Goal: Task Accomplishment & Management: Manage account settings

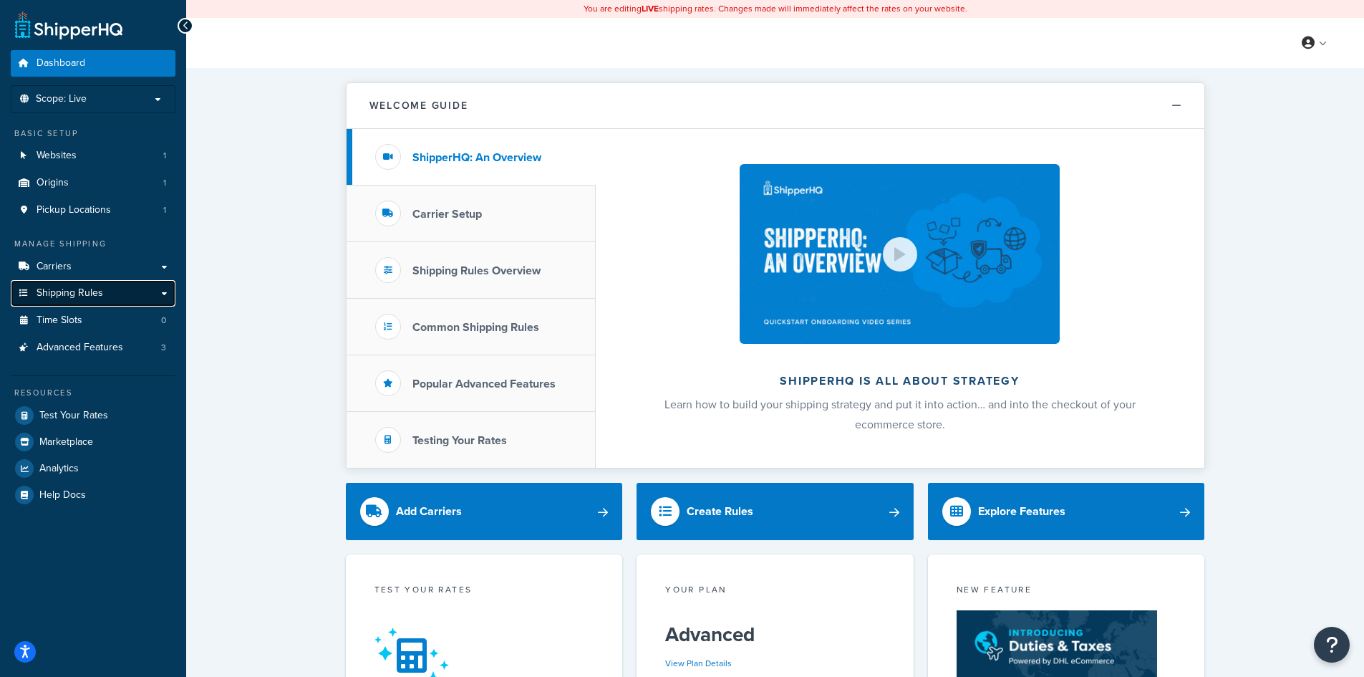
click at [84, 284] on link "Shipping Rules" at bounding box center [93, 293] width 165 height 26
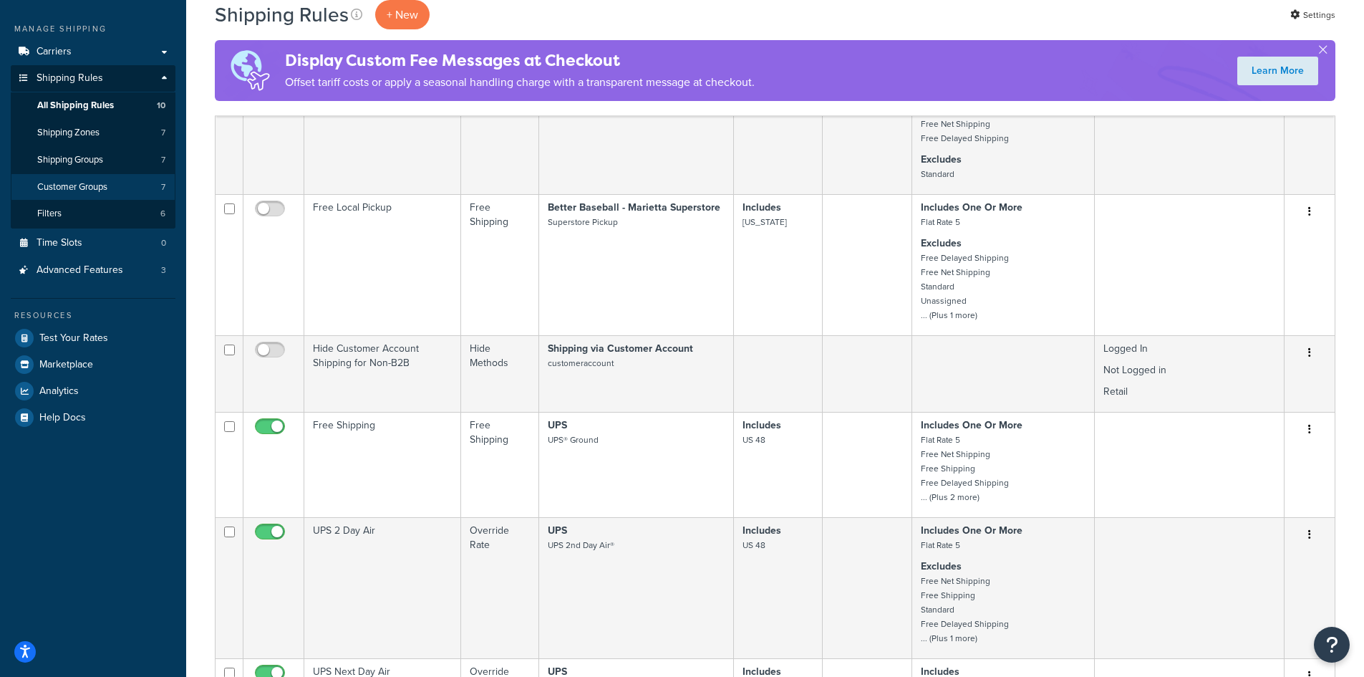
scroll to position [72, 0]
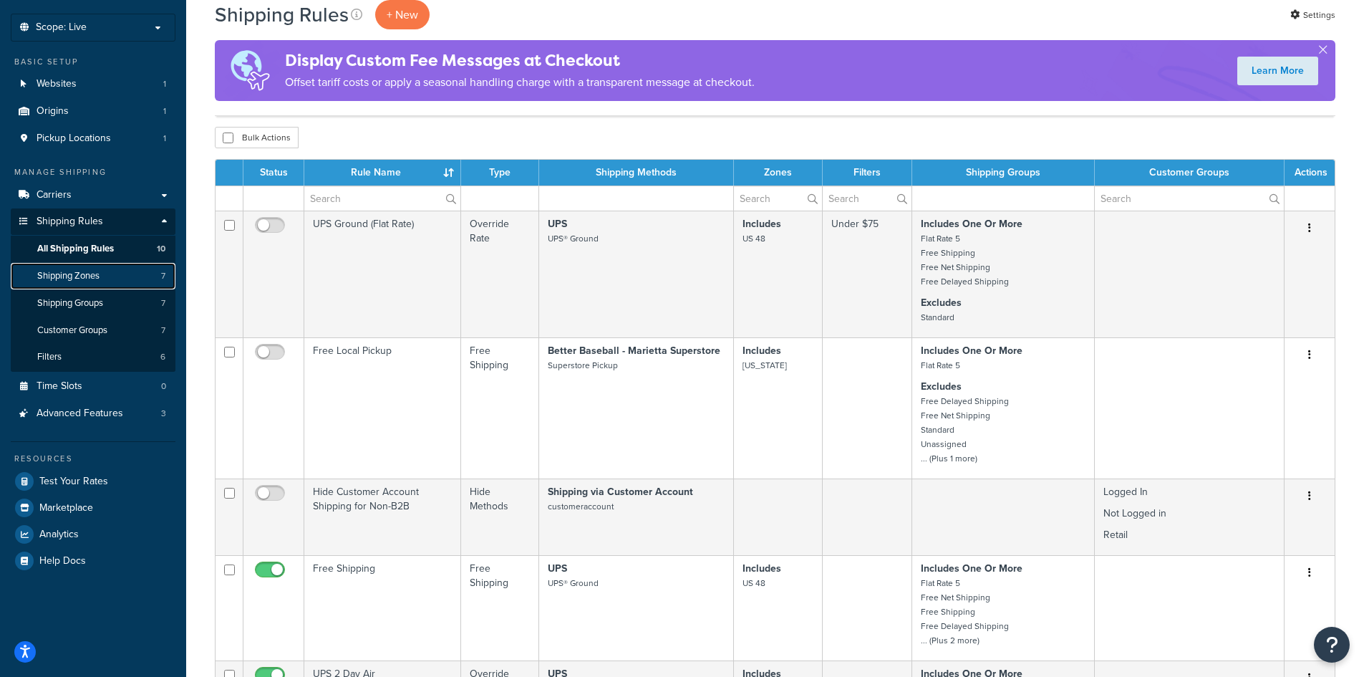
click at [104, 283] on link "Shipping Zones 7" at bounding box center [93, 276] width 165 height 26
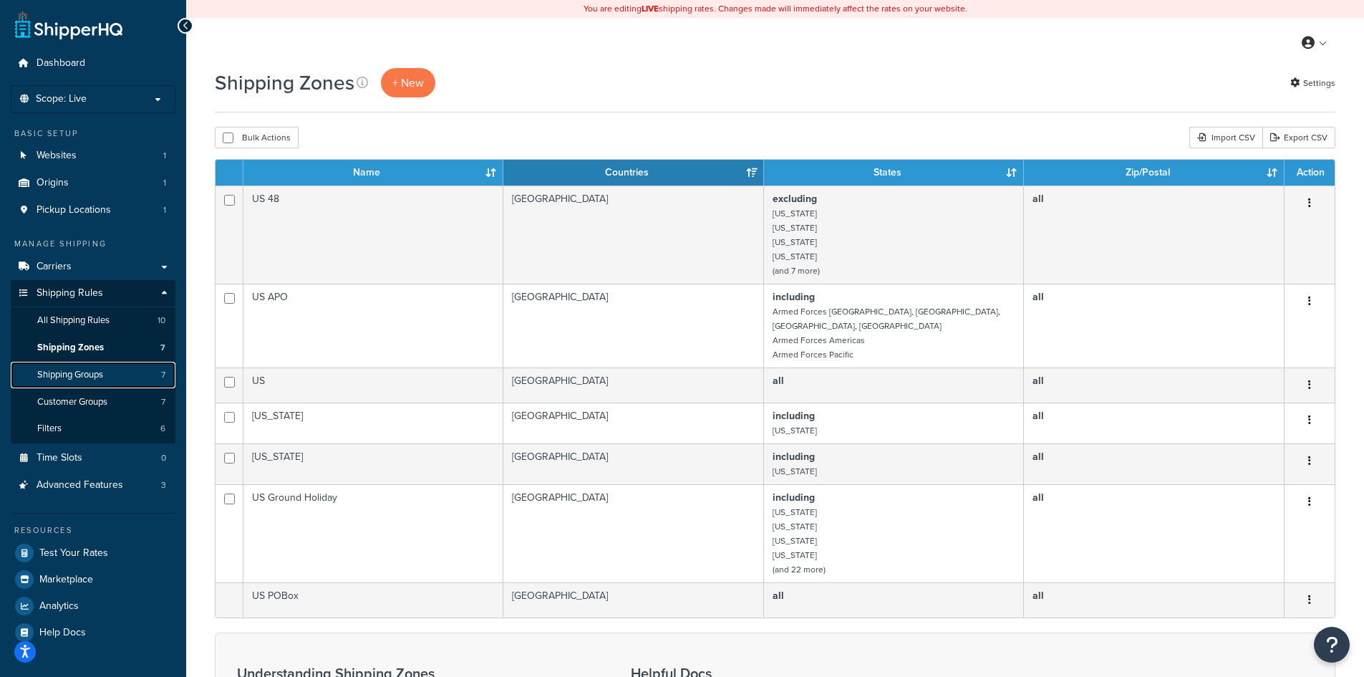
click at [107, 369] on link "Shipping Groups 7" at bounding box center [93, 375] width 165 height 26
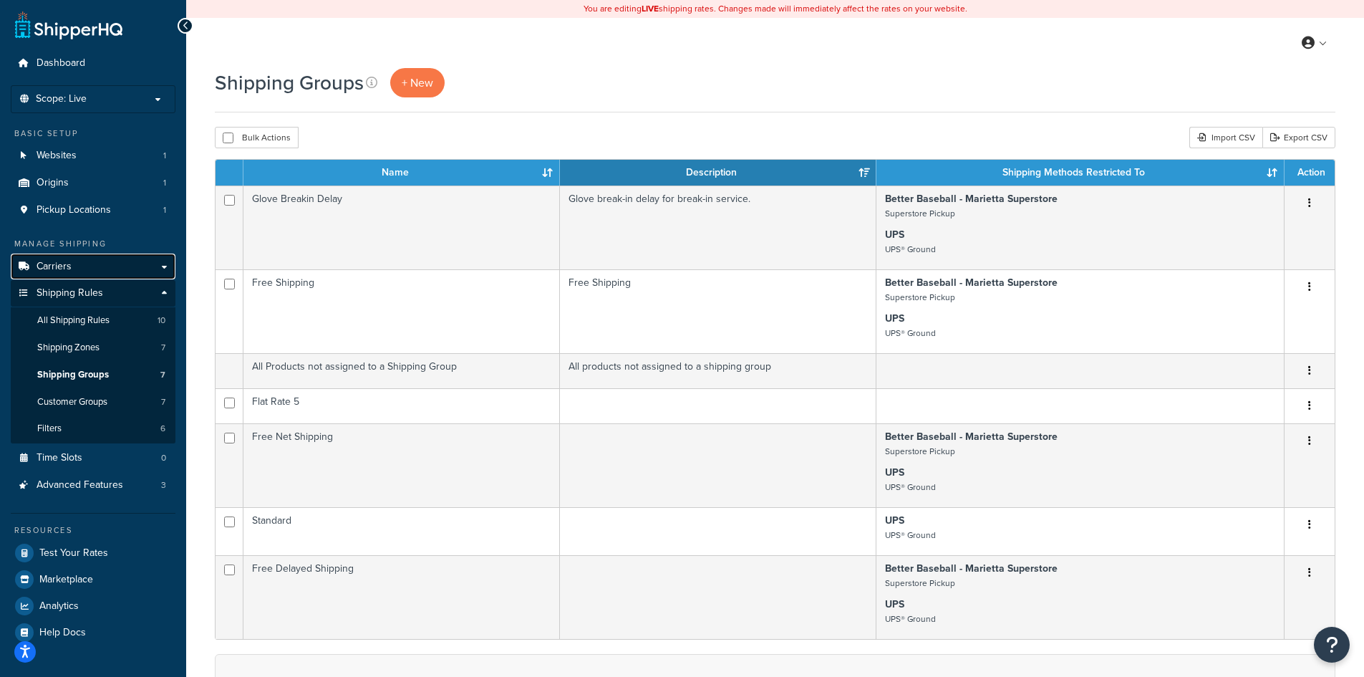
click at [94, 268] on link "Carriers" at bounding box center [93, 267] width 165 height 26
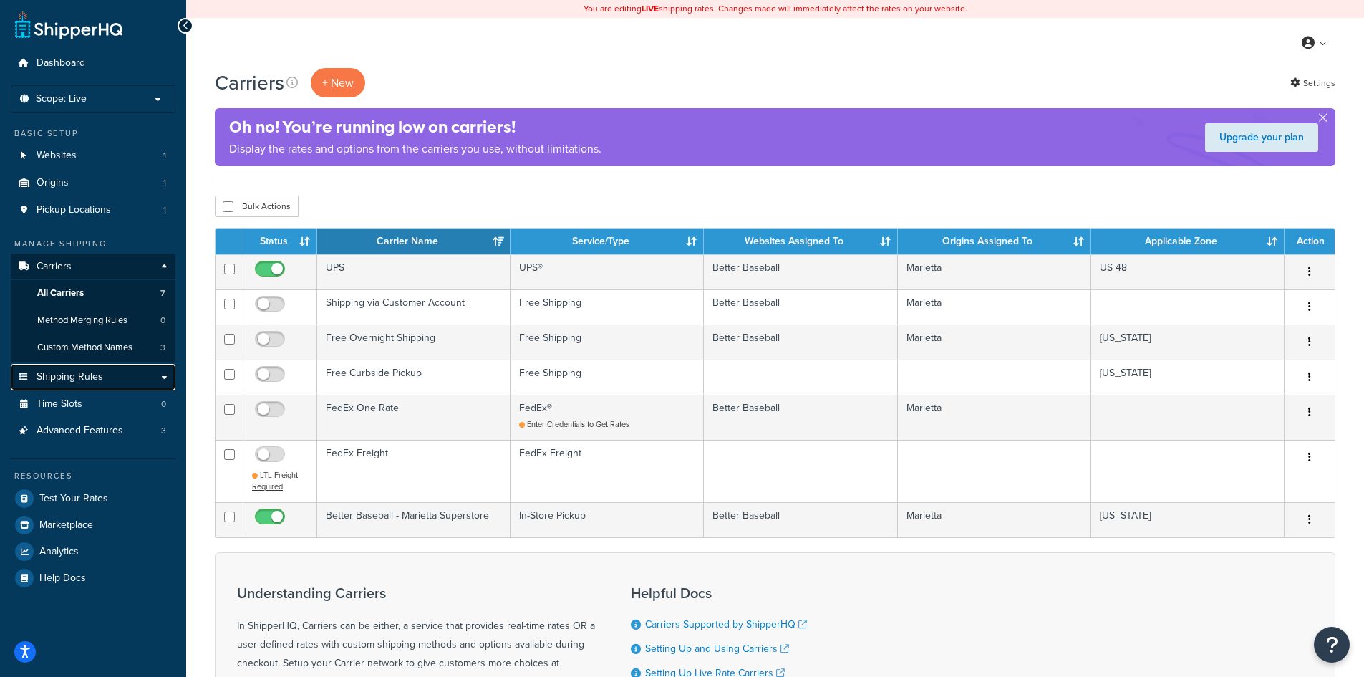
click at [89, 371] on span "Shipping Rules" at bounding box center [70, 377] width 67 height 12
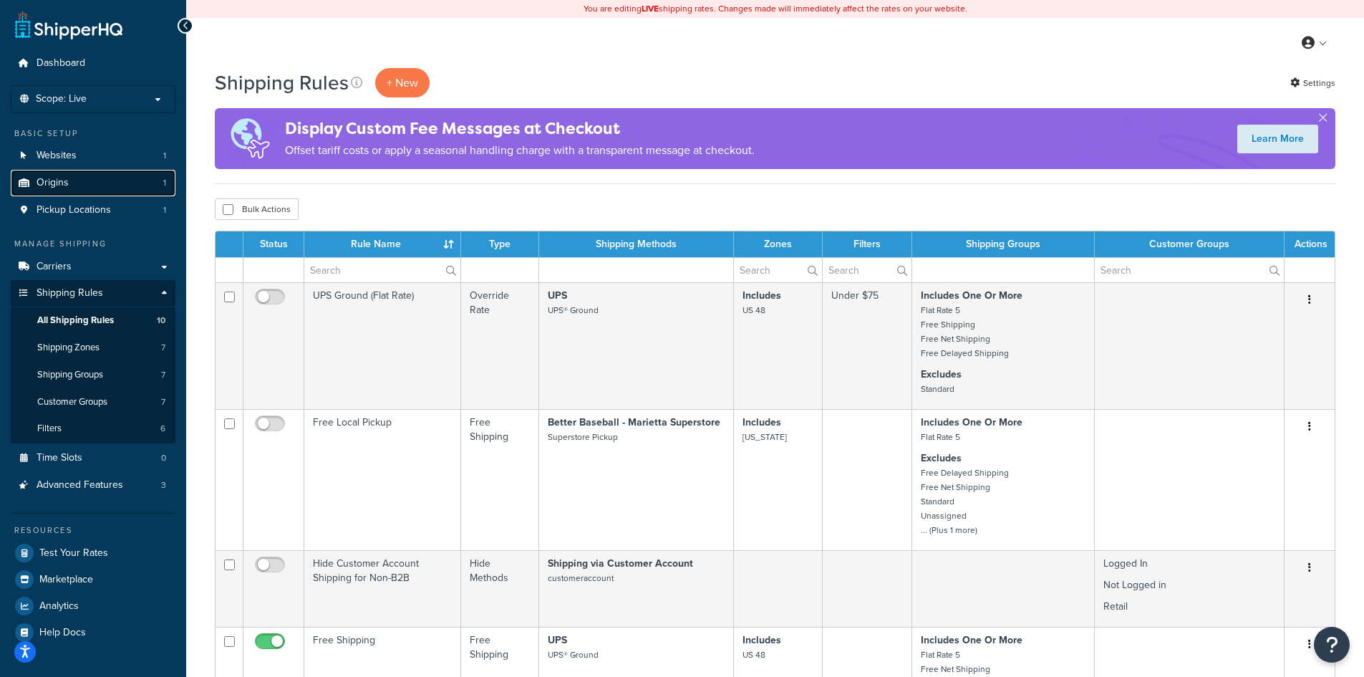
click at [93, 193] on link "Origins 1" at bounding box center [93, 183] width 165 height 26
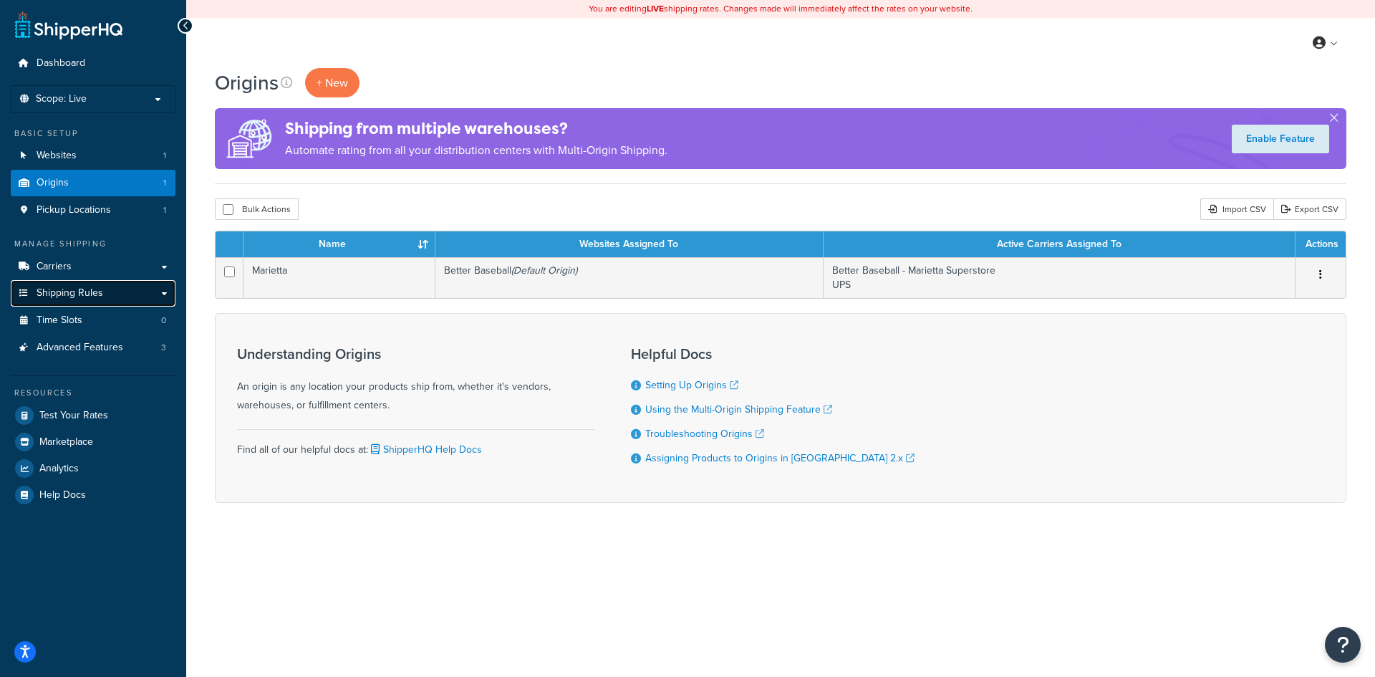
click at [84, 296] on span "Shipping Rules" at bounding box center [70, 293] width 67 height 12
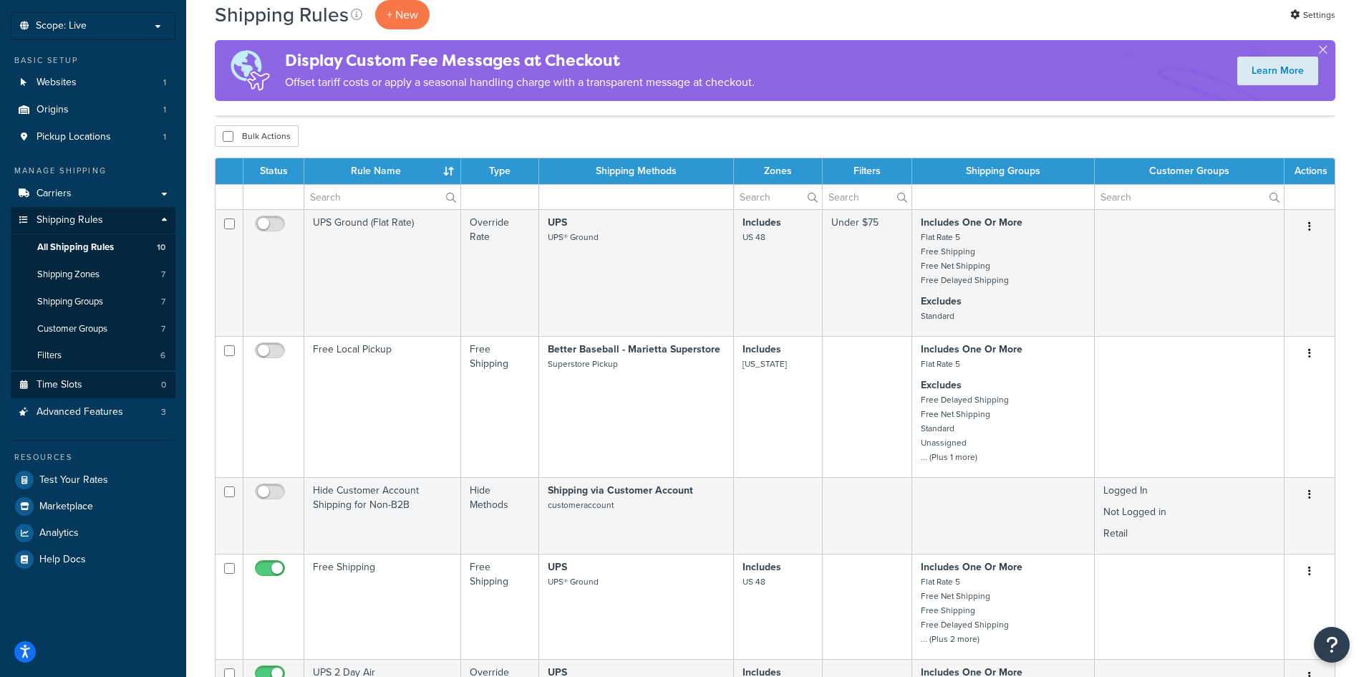
scroll to position [72, 0]
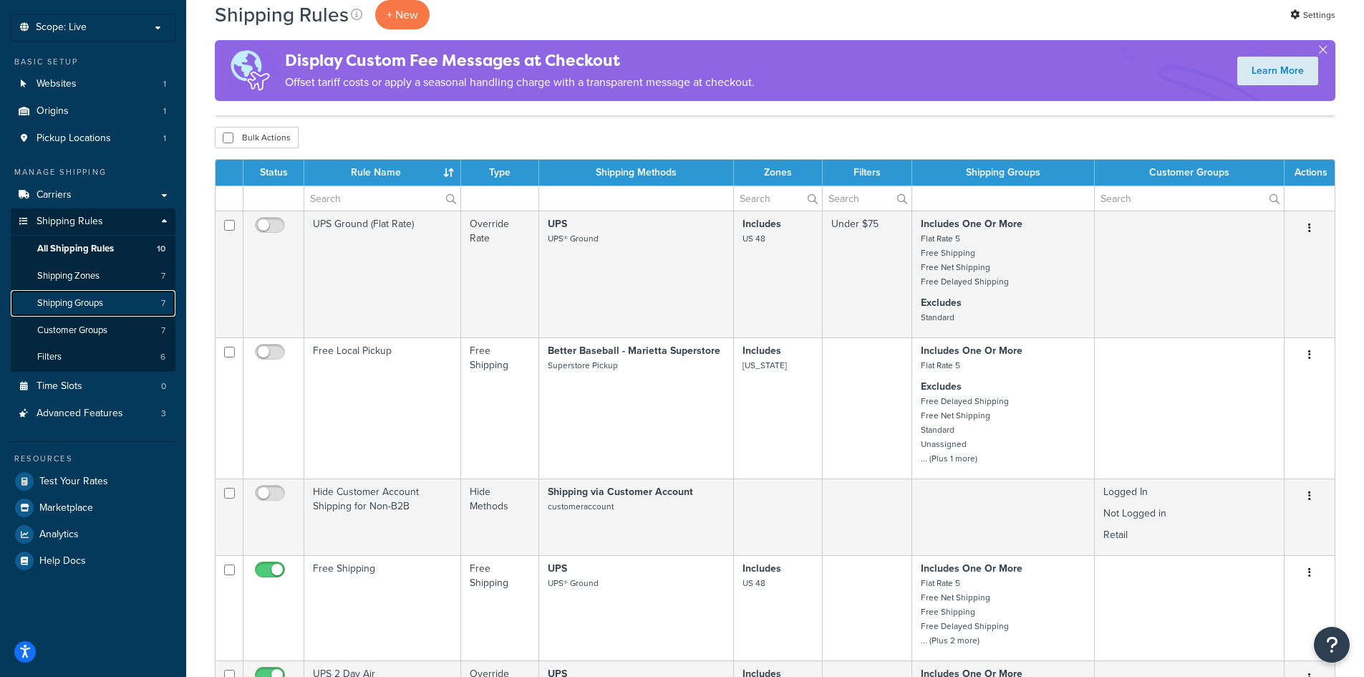
click at [85, 309] on link "Shipping Groups 7" at bounding box center [93, 303] width 165 height 26
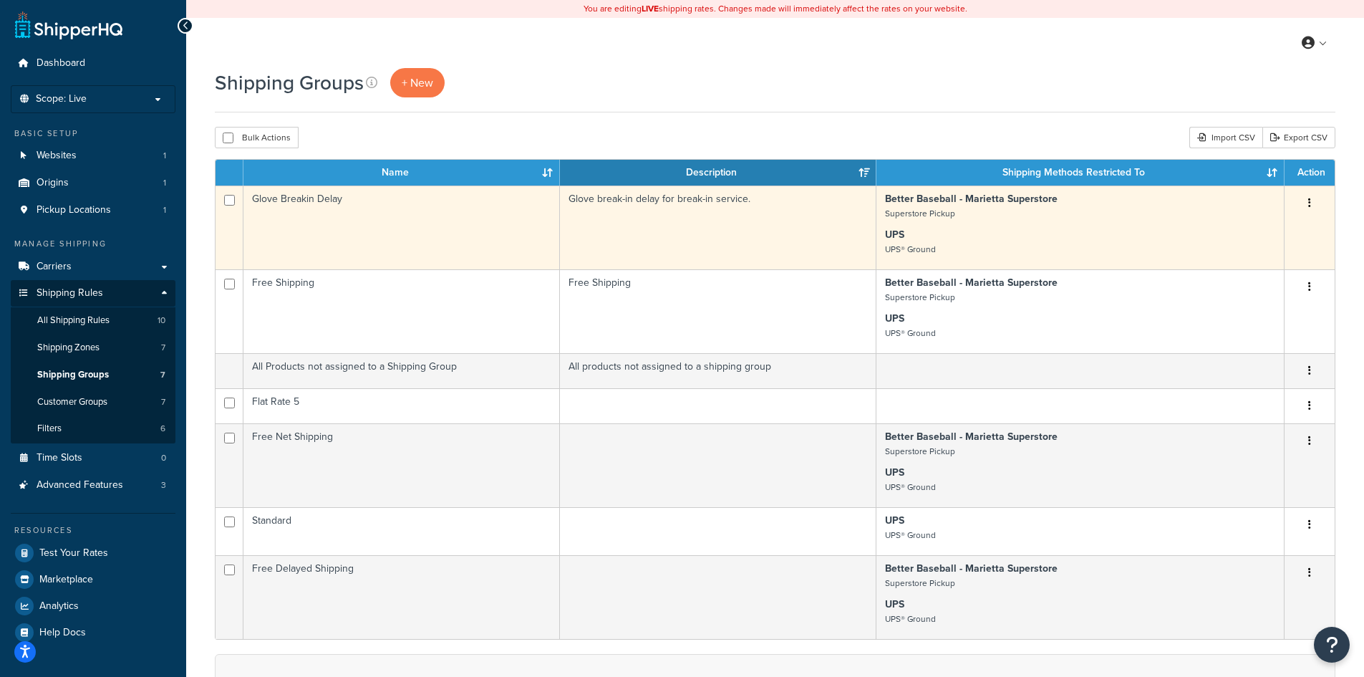
click at [829, 254] on td "Glove break-in delay for break-in service." at bounding box center [718, 227] width 317 height 84
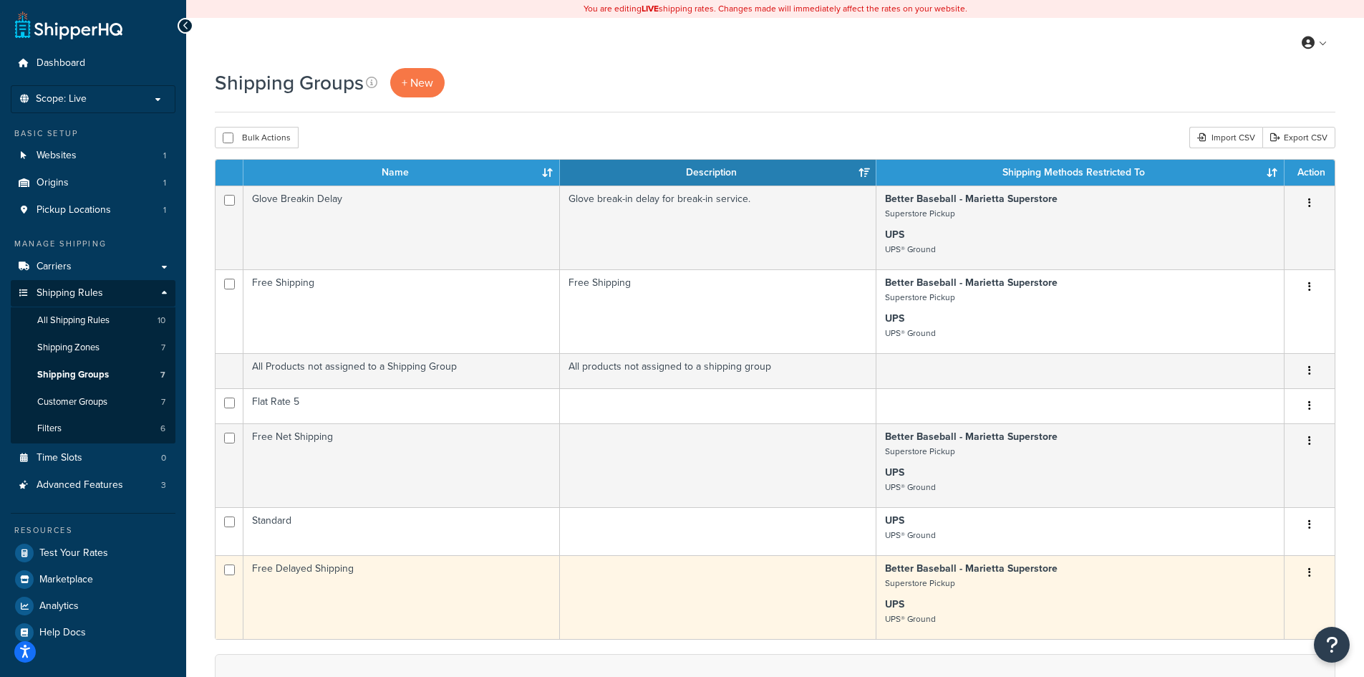
click at [369, 596] on td "Free Delayed Shipping" at bounding box center [401, 597] width 317 height 84
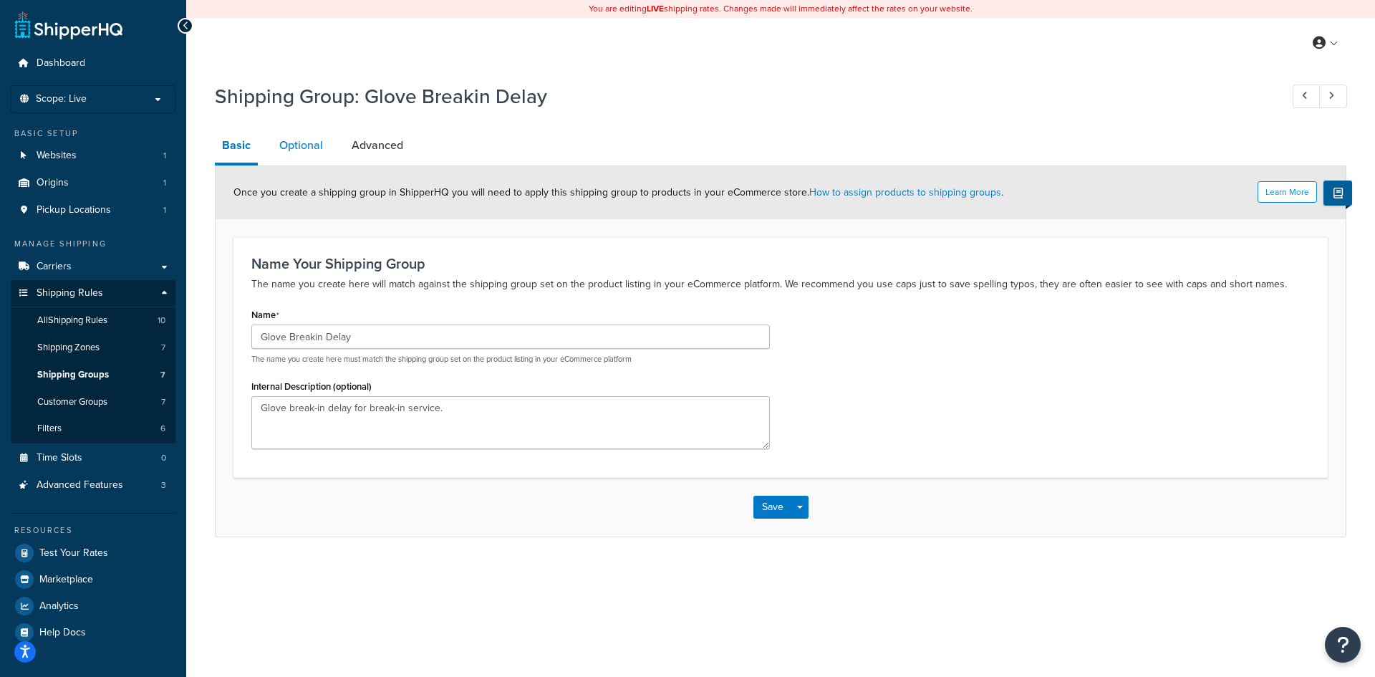
click at [323, 152] on link "Optional" at bounding box center [301, 145] width 58 height 34
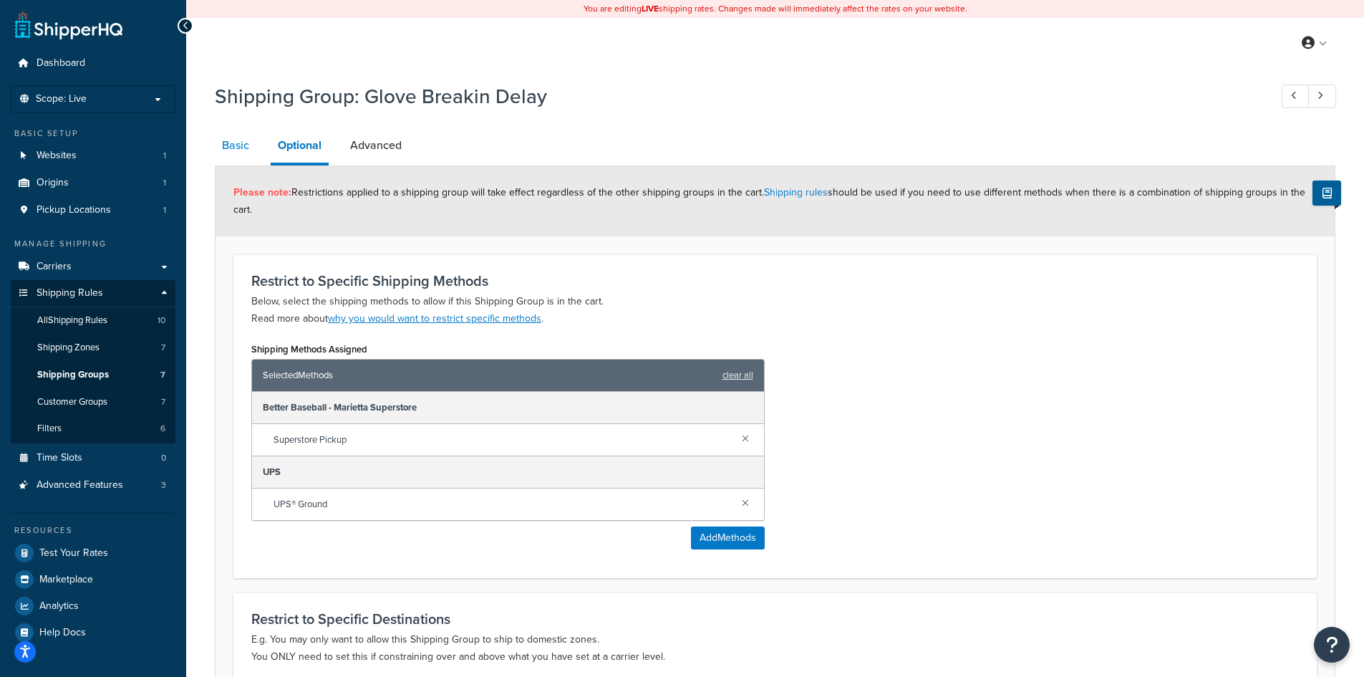
click at [243, 148] on link "Basic" at bounding box center [236, 145] width 42 height 34
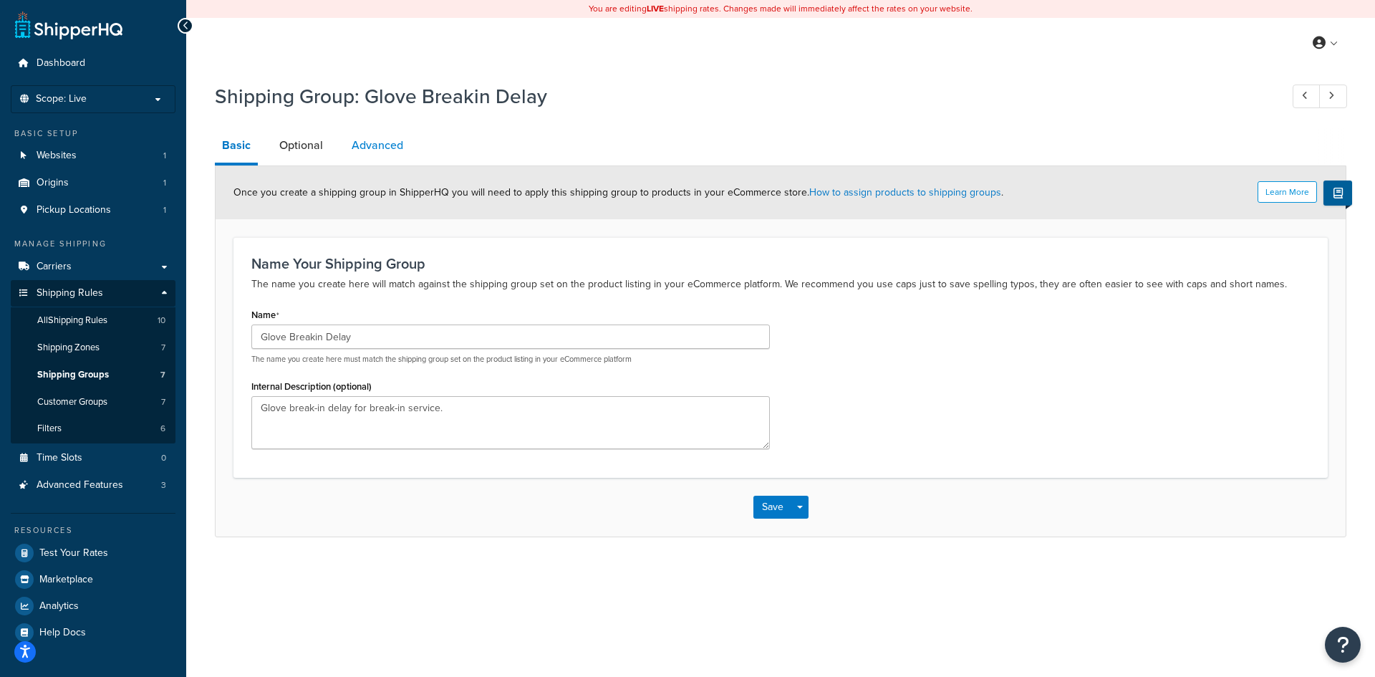
click at [407, 155] on link "Advanced" at bounding box center [377, 145] width 66 height 34
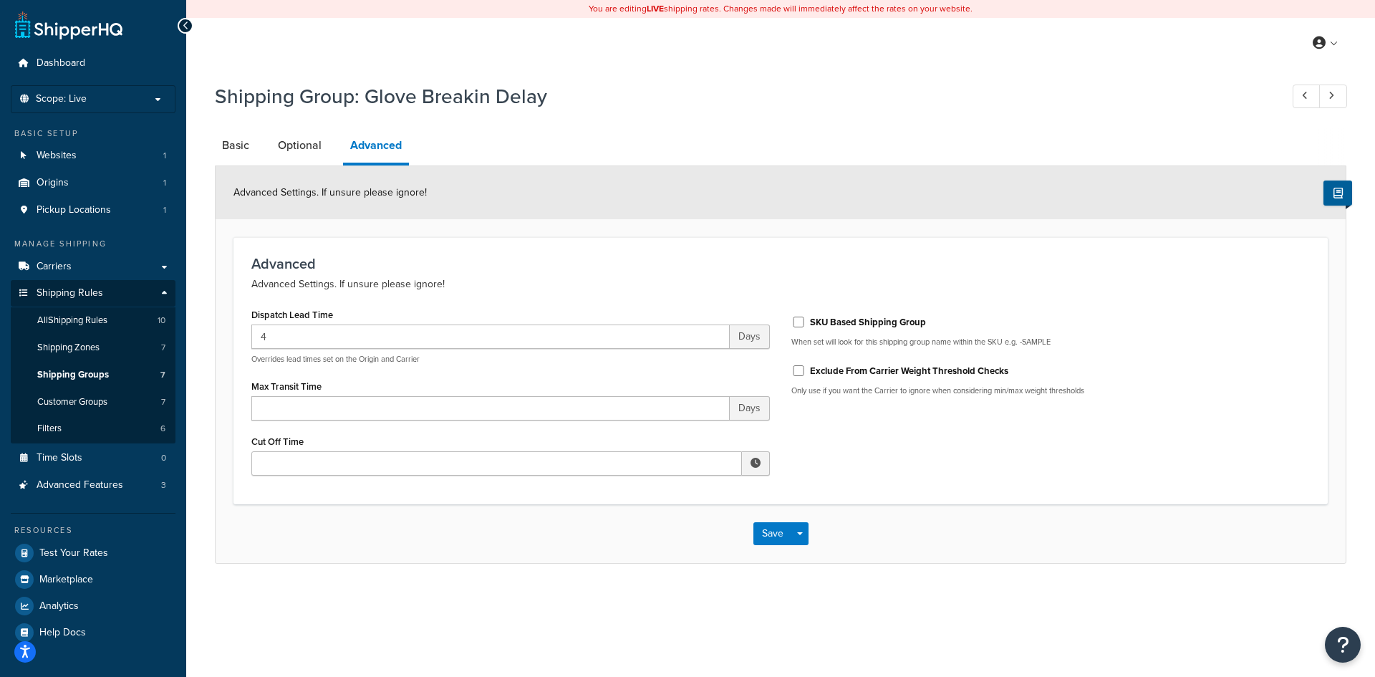
click at [185, 25] on icon at bounding box center [186, 26] width 6 height 10
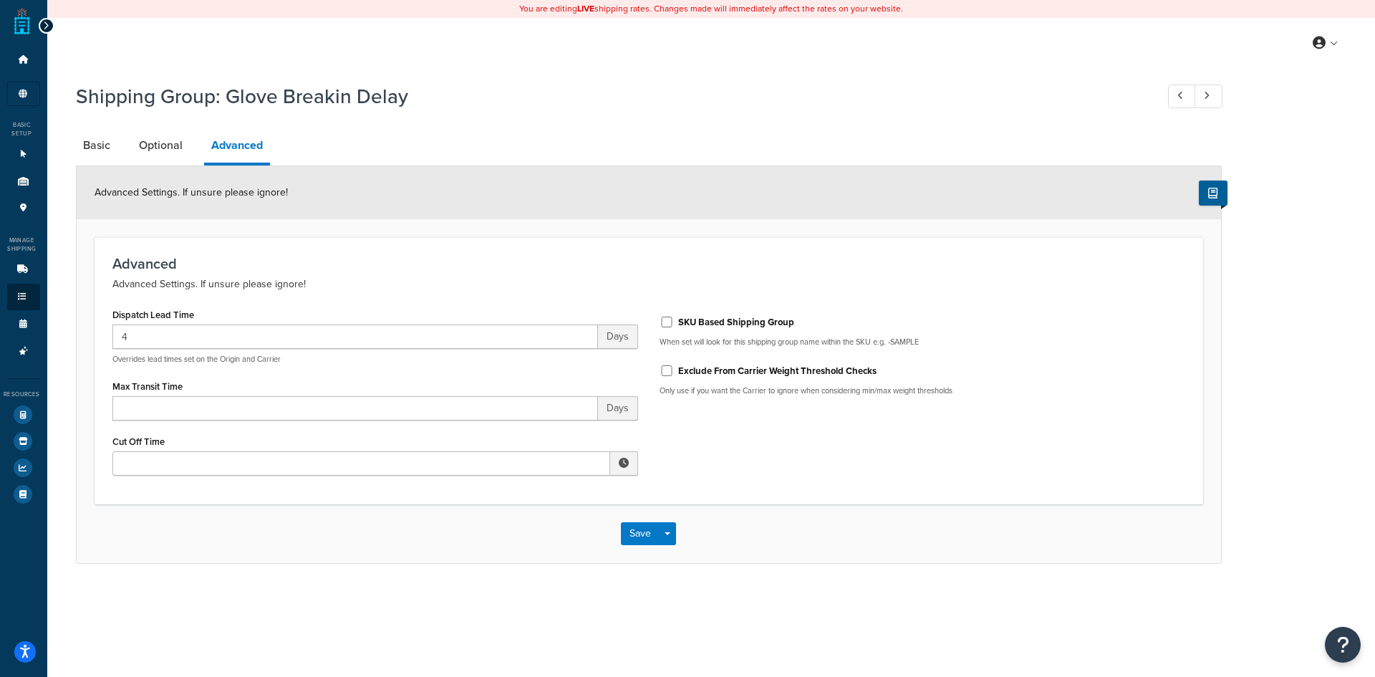
click at [44, 24] on icon at bounding box center [46, 26] width 6 height 10
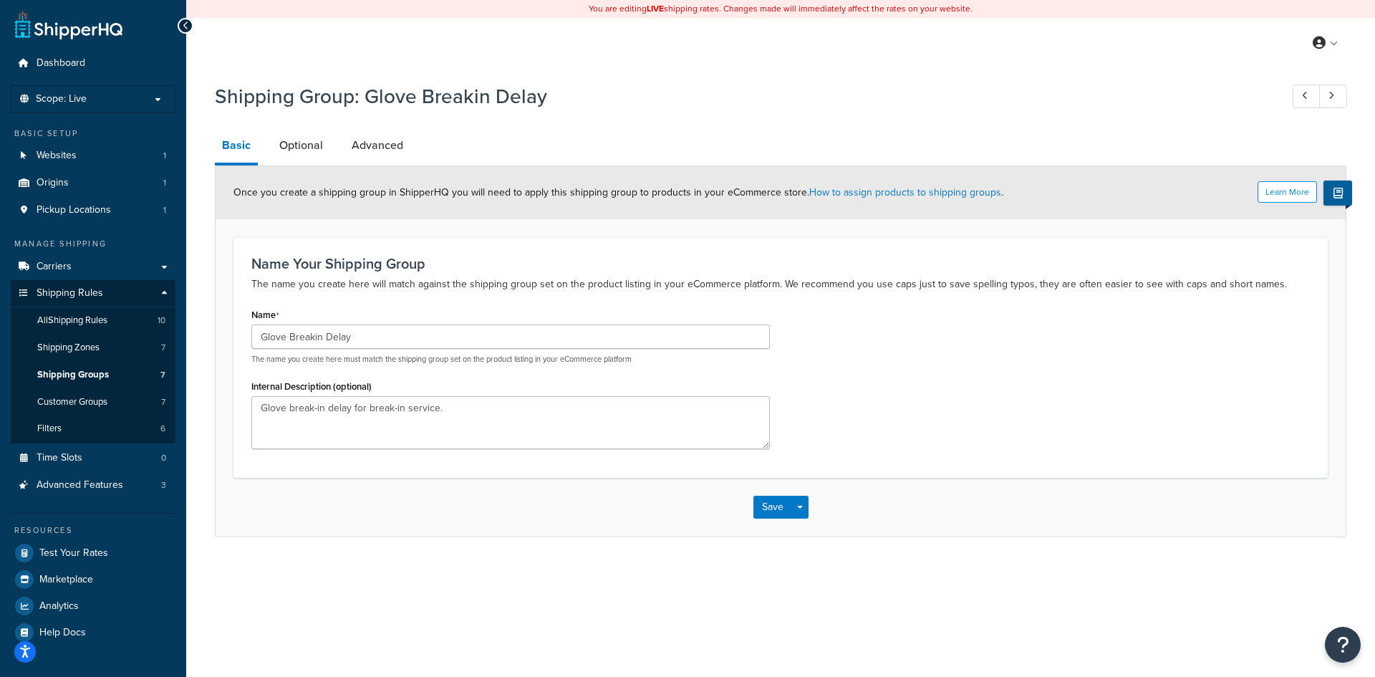
click at [329, 159] on li "Optional" at bounding box center [308, 145] width 72 height 34
click at [324, 155] on link "Optional" at bounding box center [301, 145] width 58 height 34
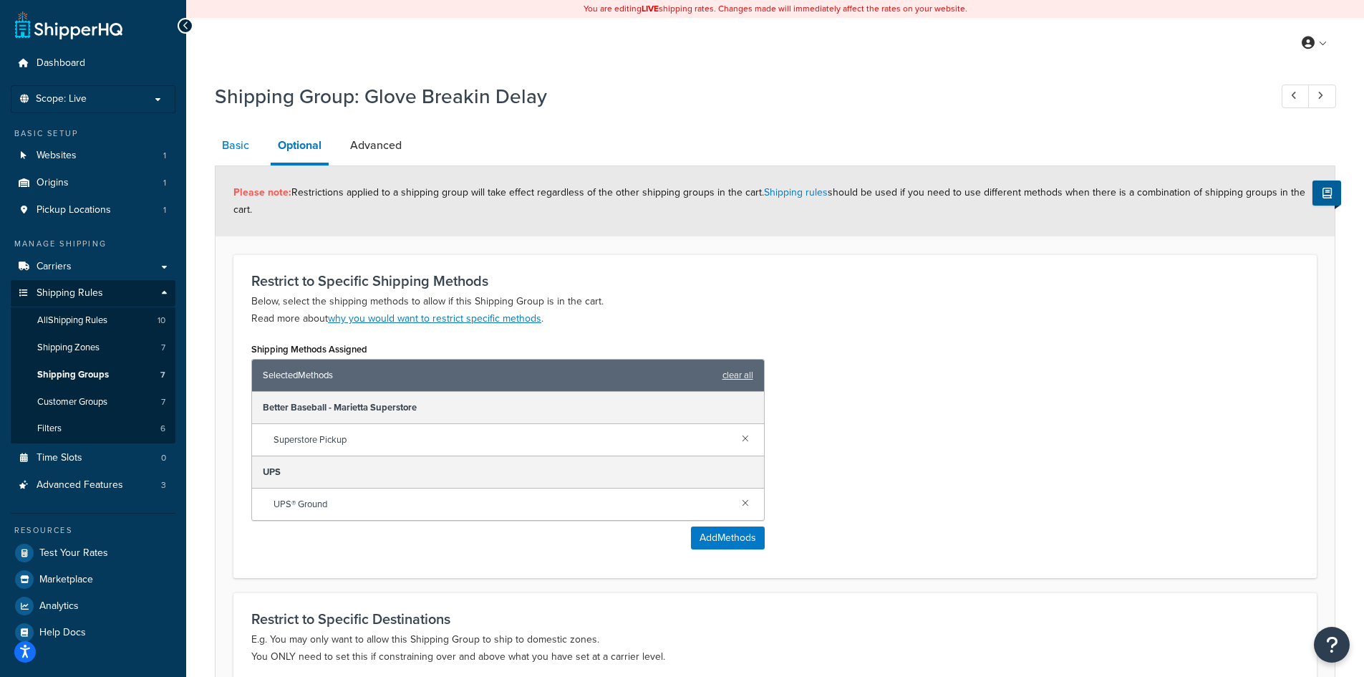
drag, startPoint x: 259, startPoint y: 144, endPoint x: 243, endPoint y: 148, distance: 15.5
click at [259, 143] on li "Basic" at bounding box center [243, 145] width 56 height 34
click at [235, 146] on link "Basic" at bounding box center [236, 145] width 42 height 34
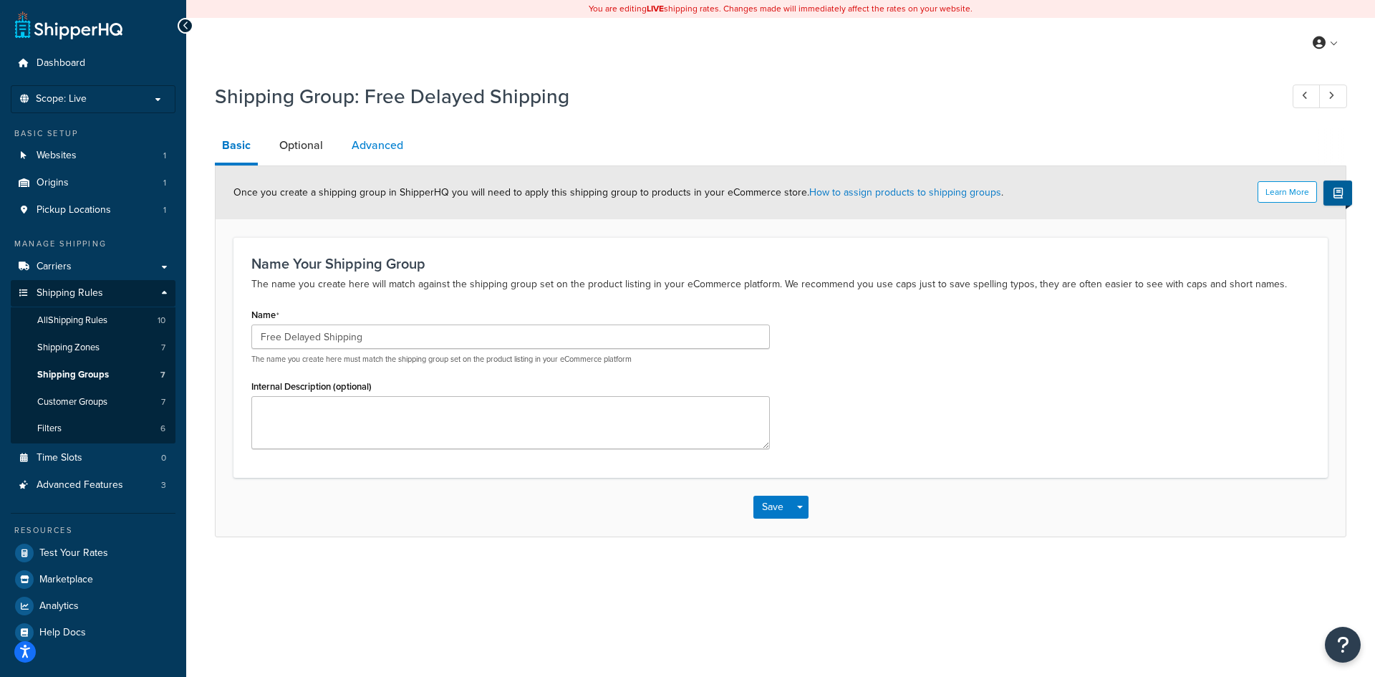
click at [354, 132] on link "Advanced" at bounding box center [377, 145] width 66 height 34
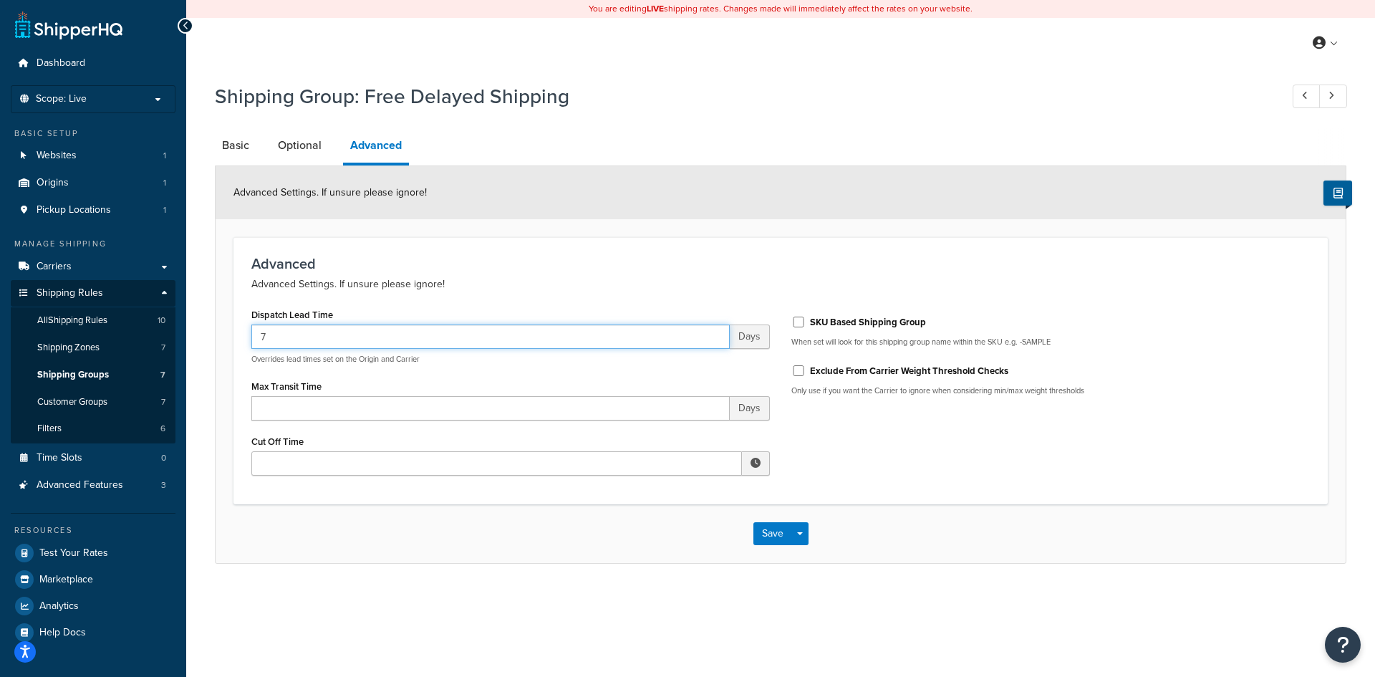
drag, startPoint x: 337, startPoint y: 340, endPoint x: 223, endPoint y: 329, distance: 115.1
click at [223, 329] on form "Advanced Settings. If unsure please ignore! Advanced Advanced Settings. If unsu…" at bounding box center [781, 364] width 1130 height 396
type input "4"
click at [245, 150] on link "Basic" at bounding box center [236, 145] width 42 height 34
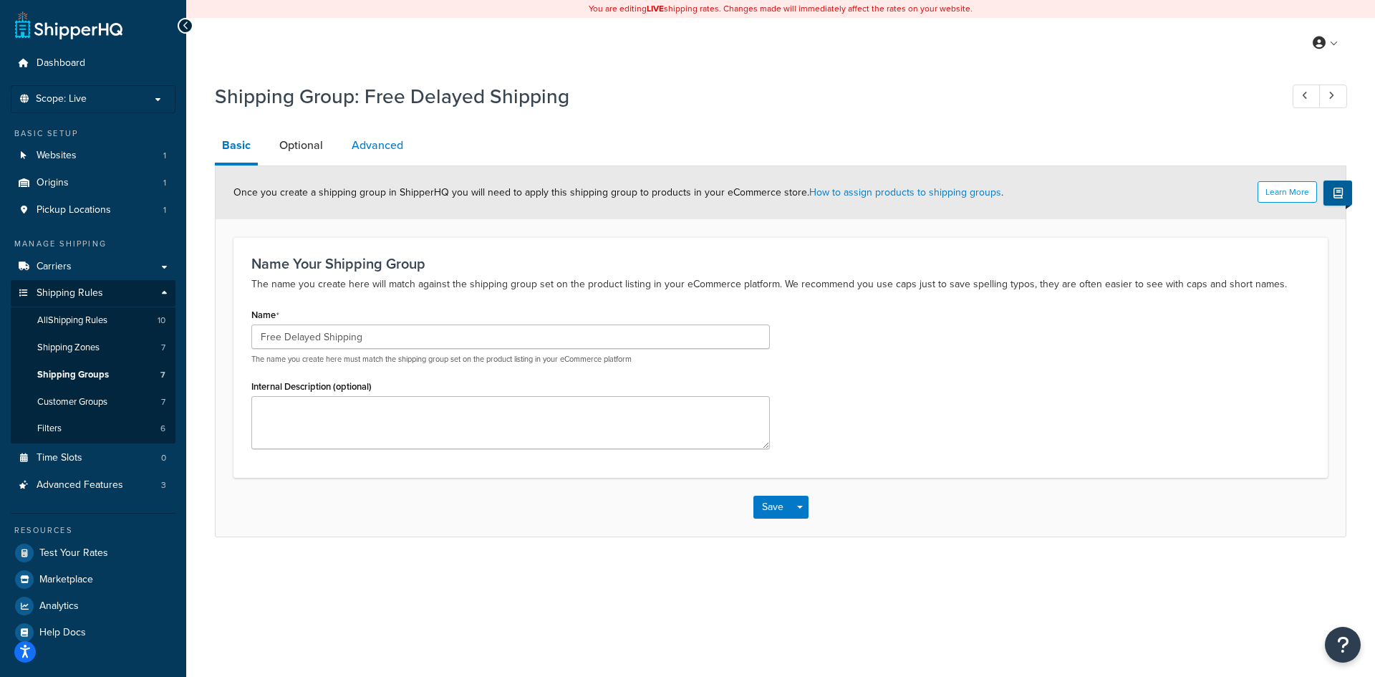
click at [375, 151] on link "Advanced" at bounding box center [377, 145] width 66 height 34
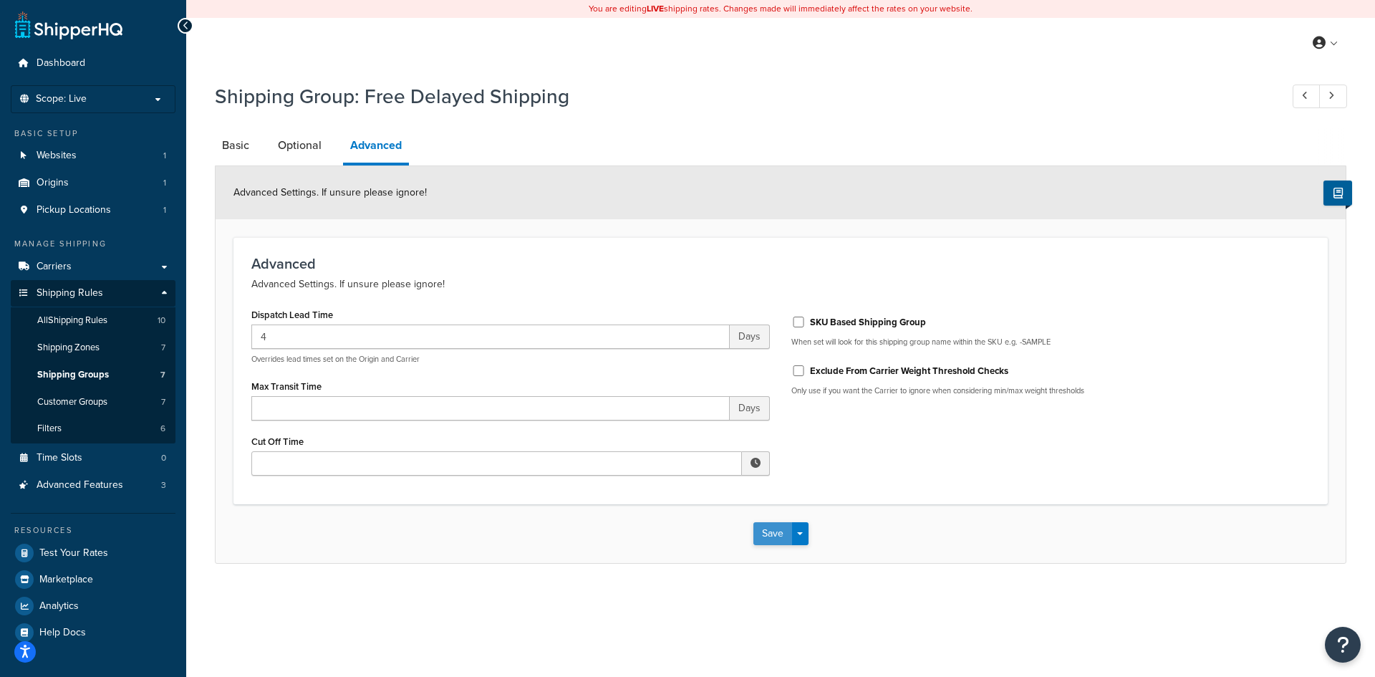
click at [765, 529] on button "Save" at bounding box center [772, 533] width 39 height 23
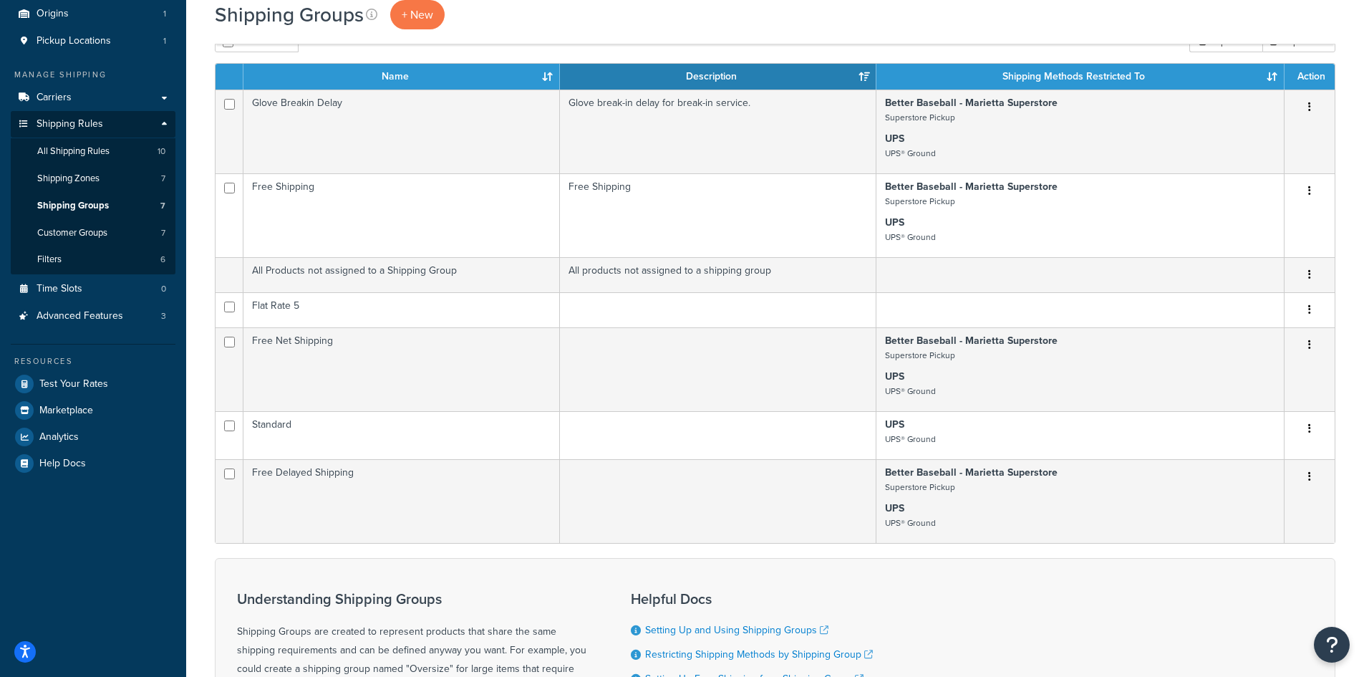
scroll to position [143, 0]
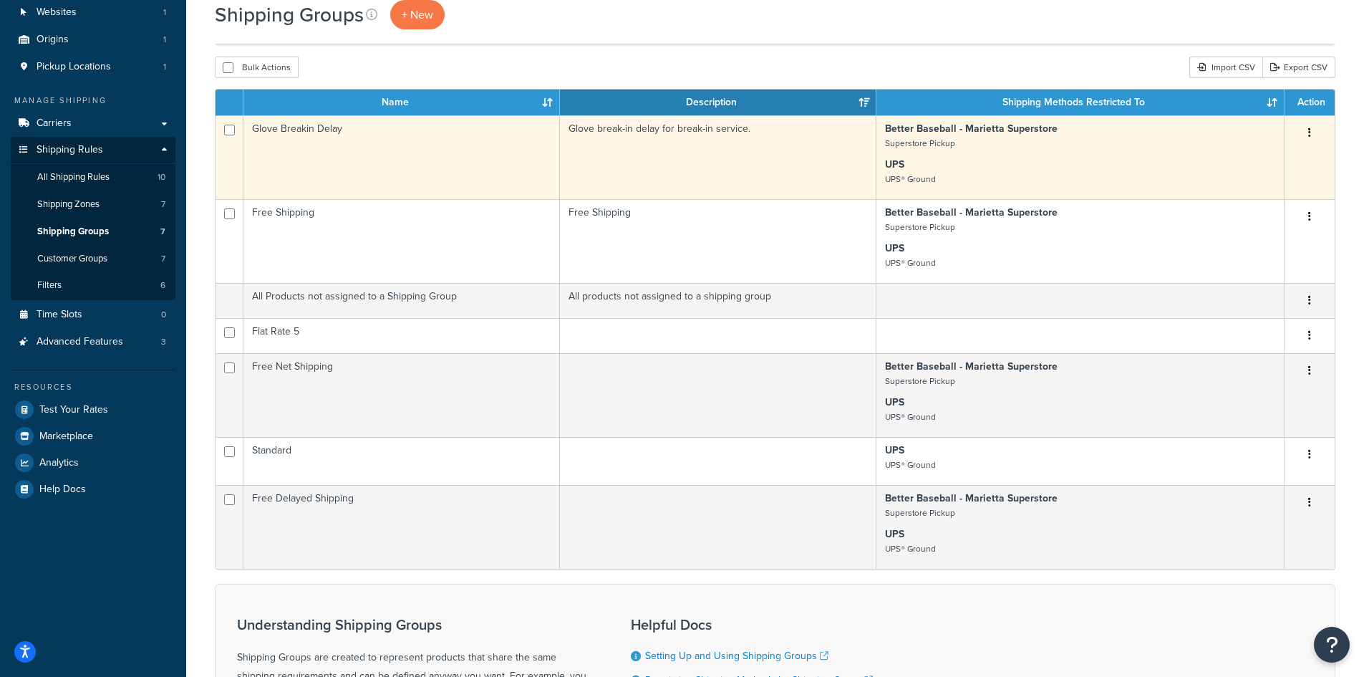
click at [723, 156] on td "Glove break-in delay for break-in service." at bounding box center [718, 157] width 317 height 84
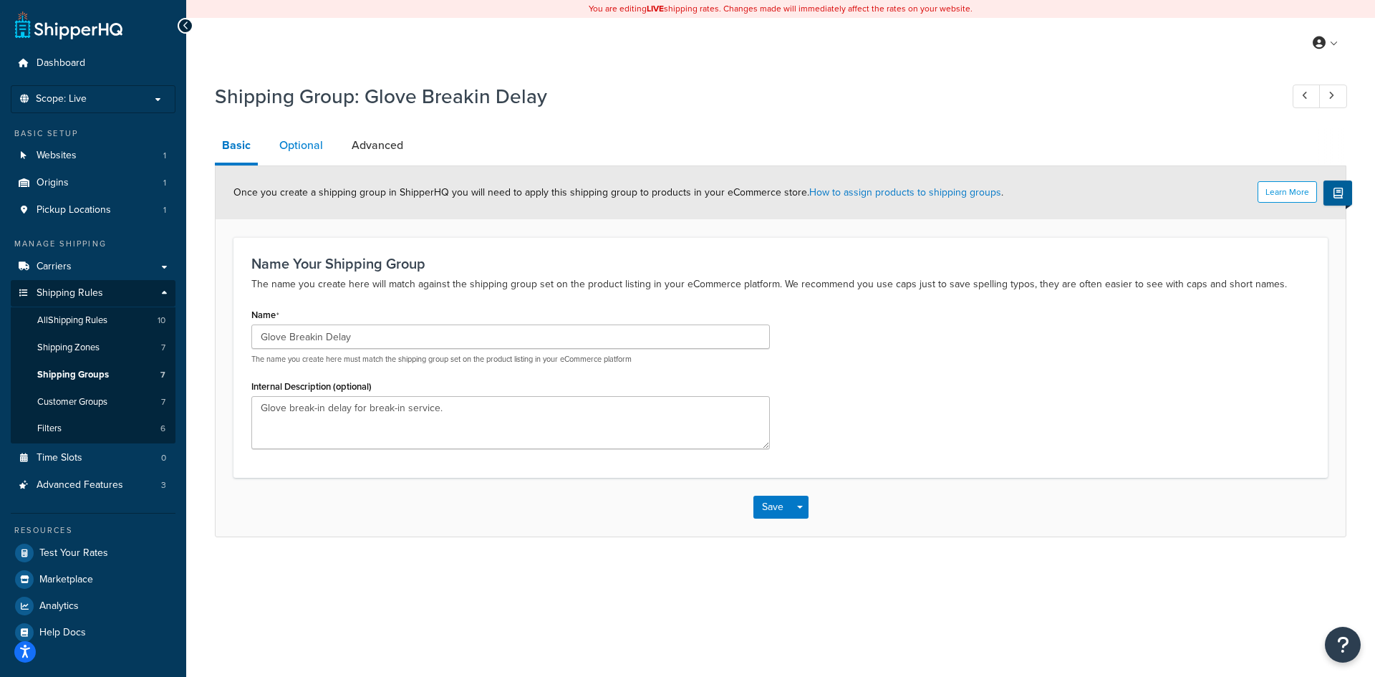
click at [299, 148] on link "Optional" at bounding box center [301, 145] width 58 height 34
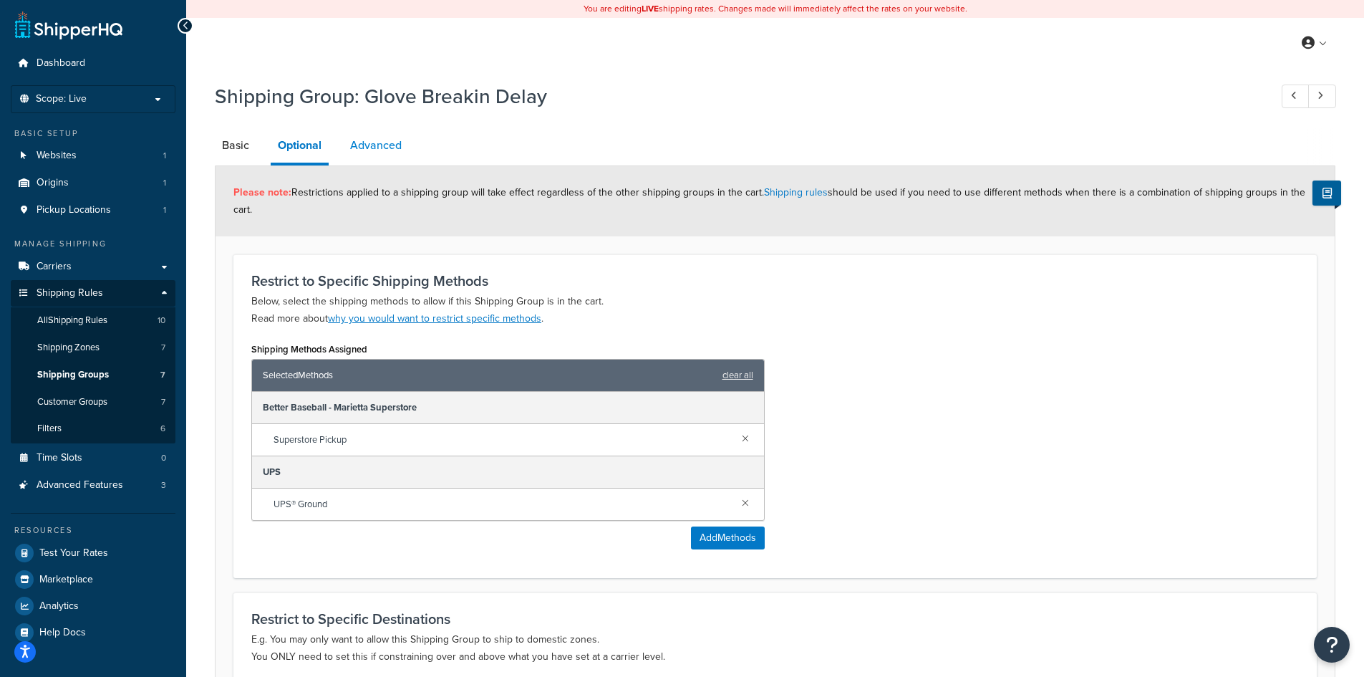
click at [374, 151] on link "Advanced" at bounding box center [376, 145] width 66 height 34
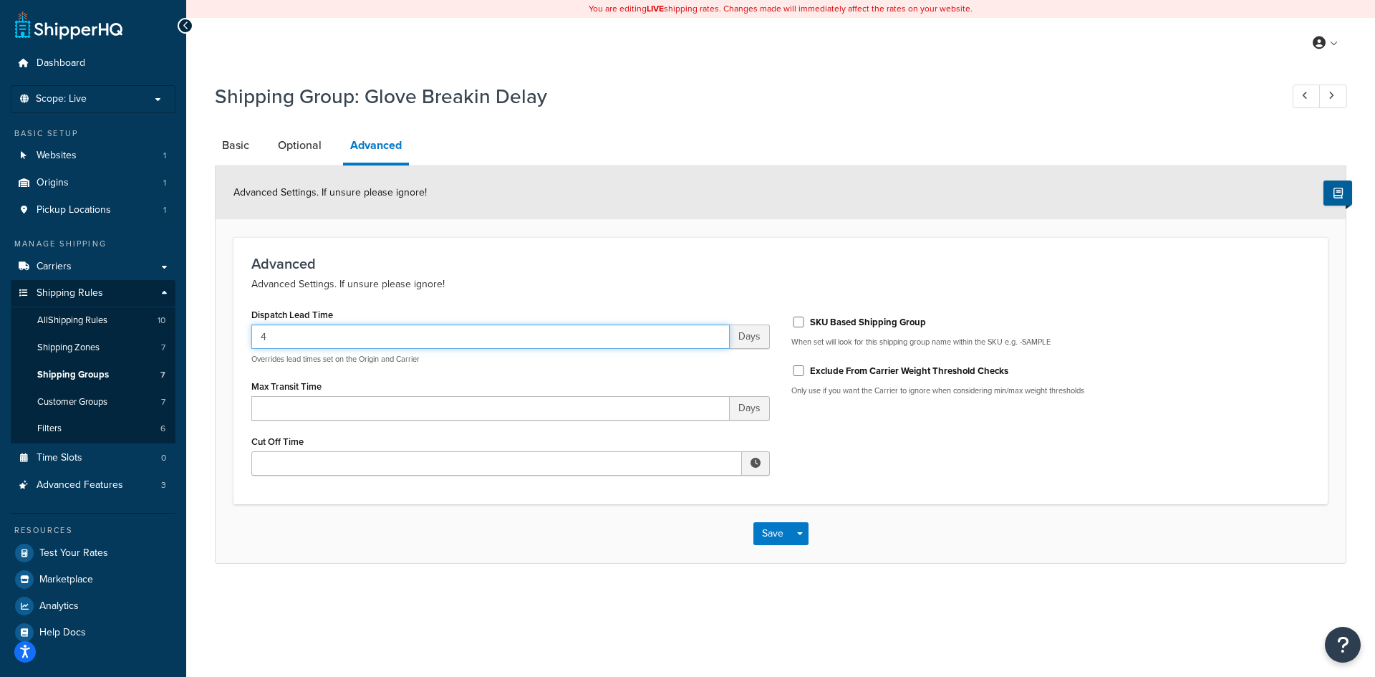
drag, startPoint x: 311, startPoint y: 334, endPoint x: 206, endPoint y: 336, distance: 104.6
click at [206, 336] on div "Shipping Group: Glove Breakin Delay Basic Optional Advanced Advanced Settings. …" at bounding box center [780, 337] width 1189 height 524
type input "2"
click at [775, 539] on button "Save" at bounding box center [772, 533] width 39 height 23
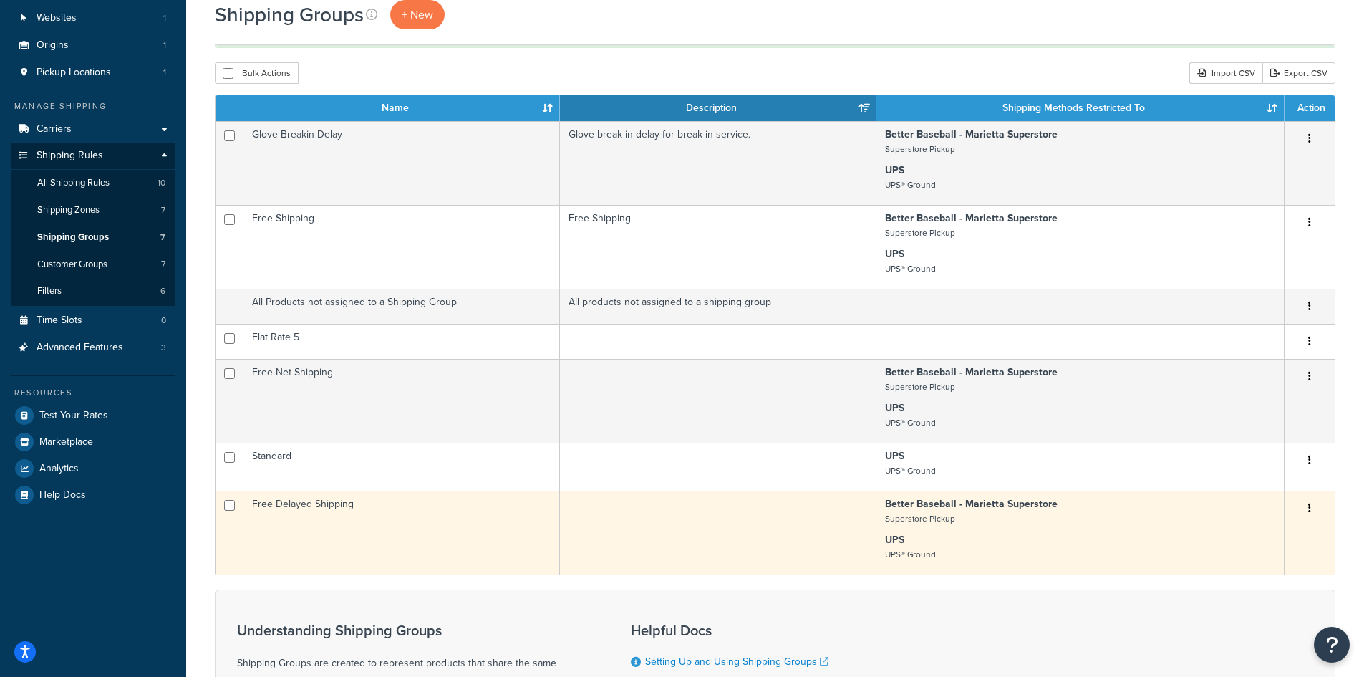
scroll to position [143, 0]
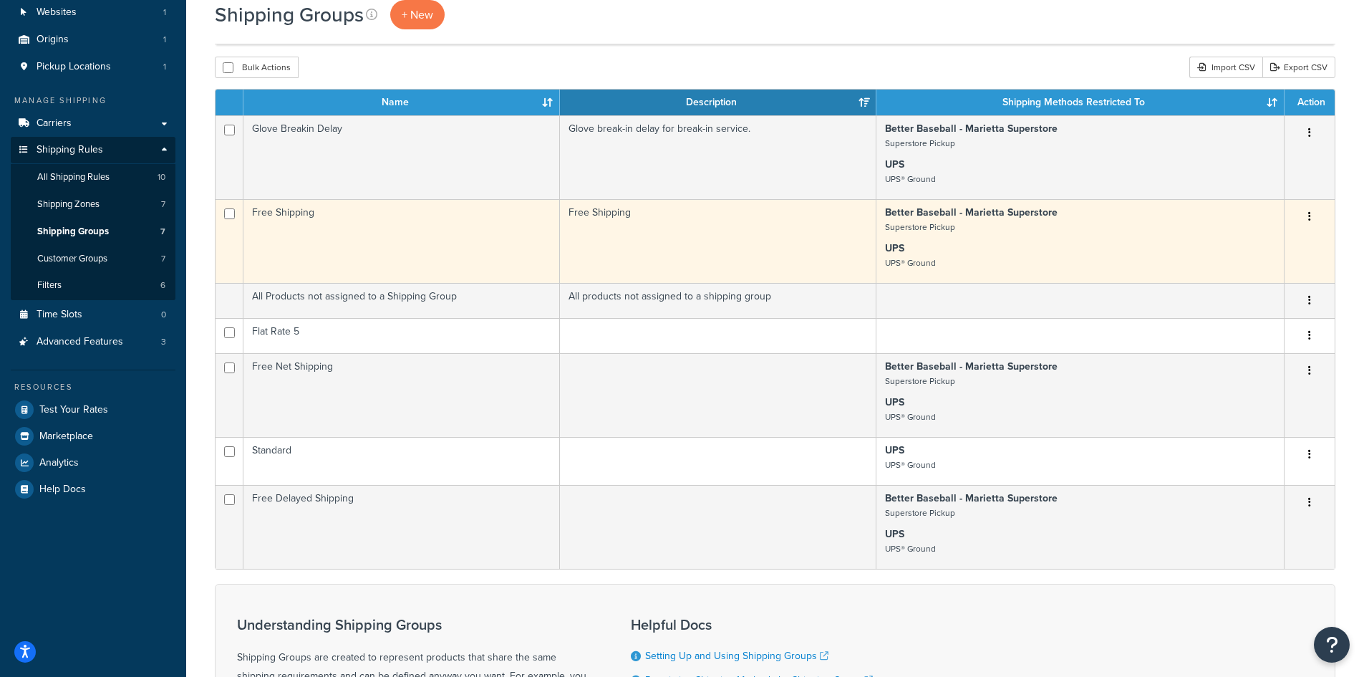
click at [443, 236] on td "Free Shipping" at bounding box center [401, 241] width 317 height 84
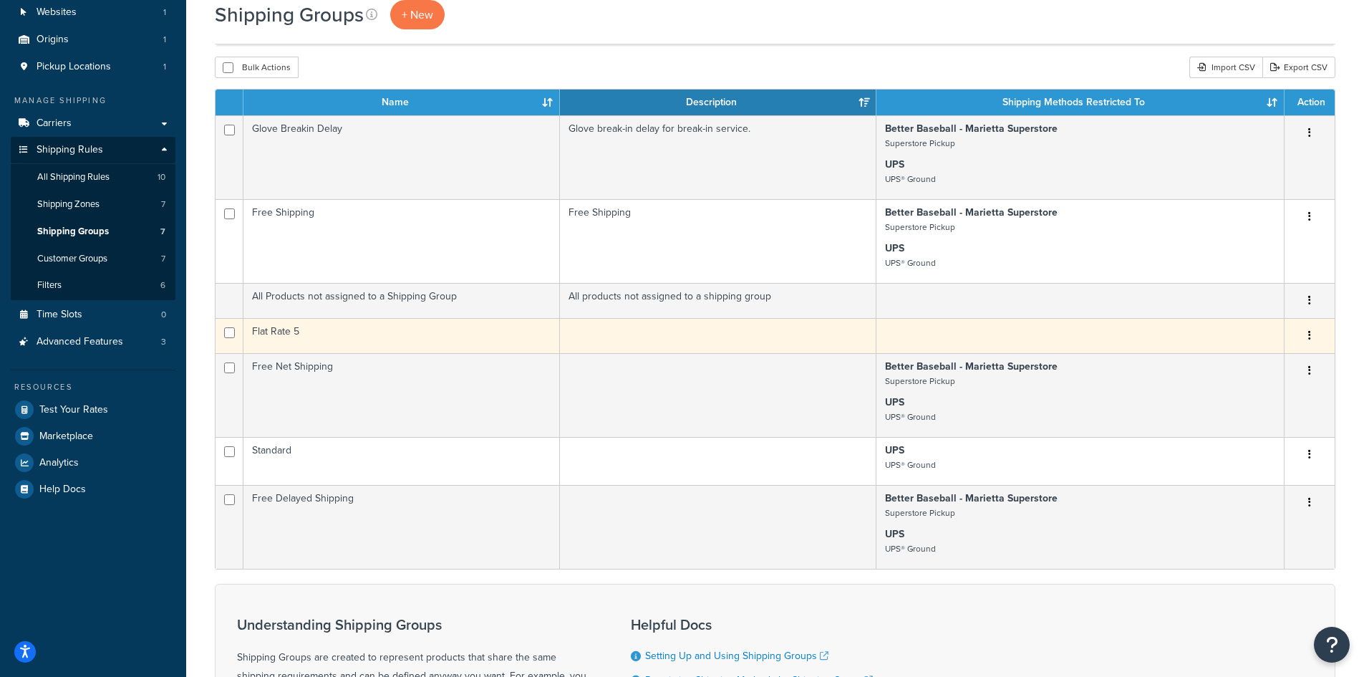
click at [395, 342] on td "Flat Rate 5" at bounding box center [401, 335] width 317 height 35
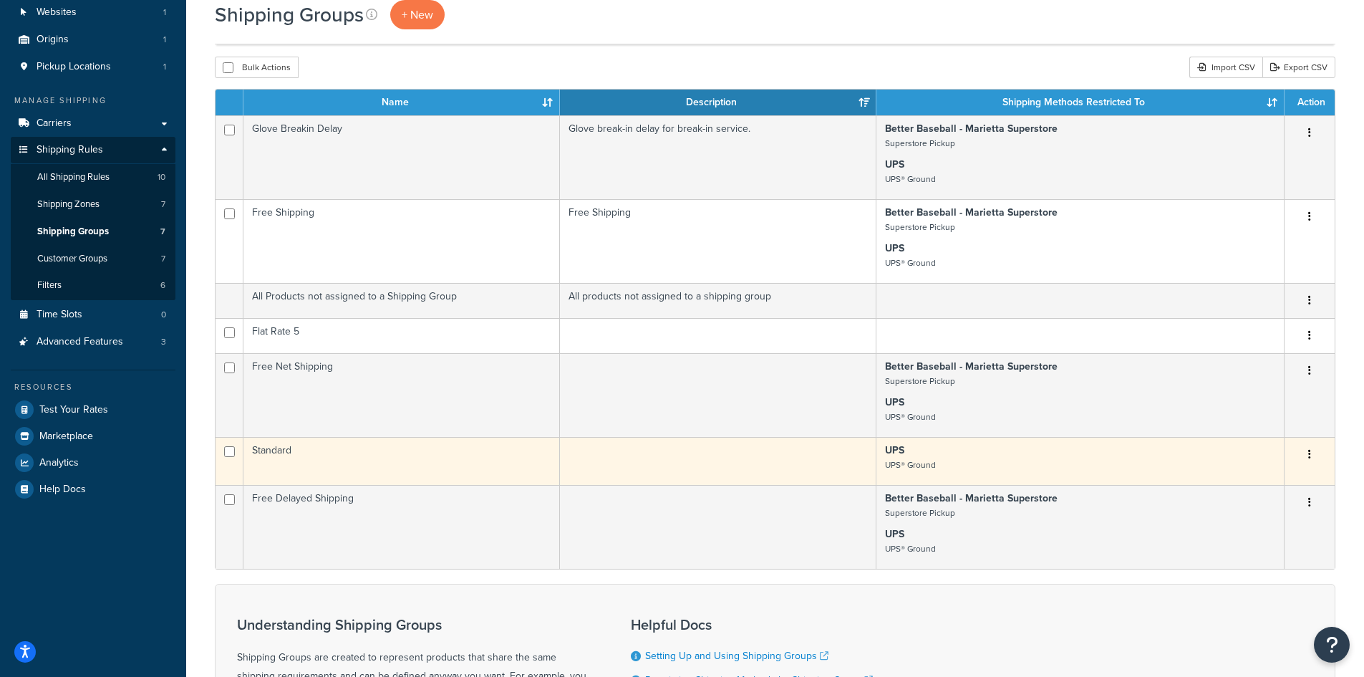
click at [653, 457] on td at bounding box center [718, 461] width 317 height 48
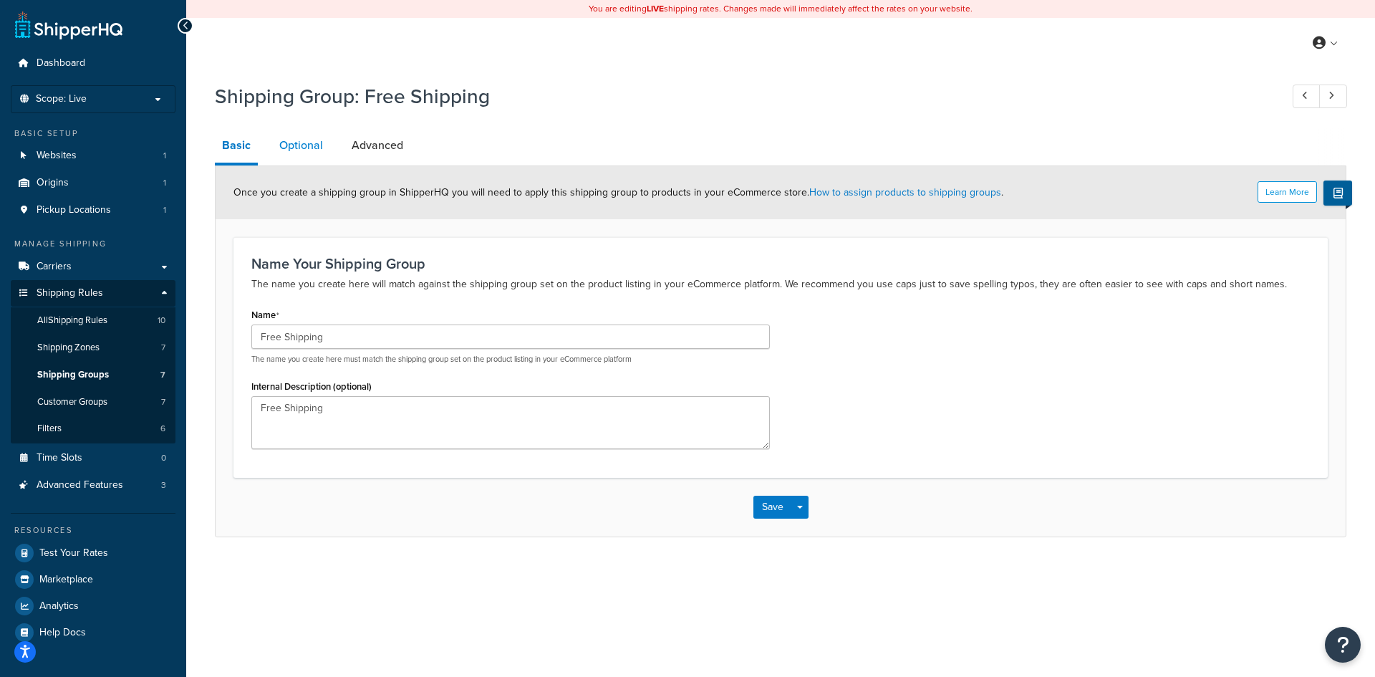
click at [291, 155] on link "Optional" at bounding box center [301, 145] width 58 height 34
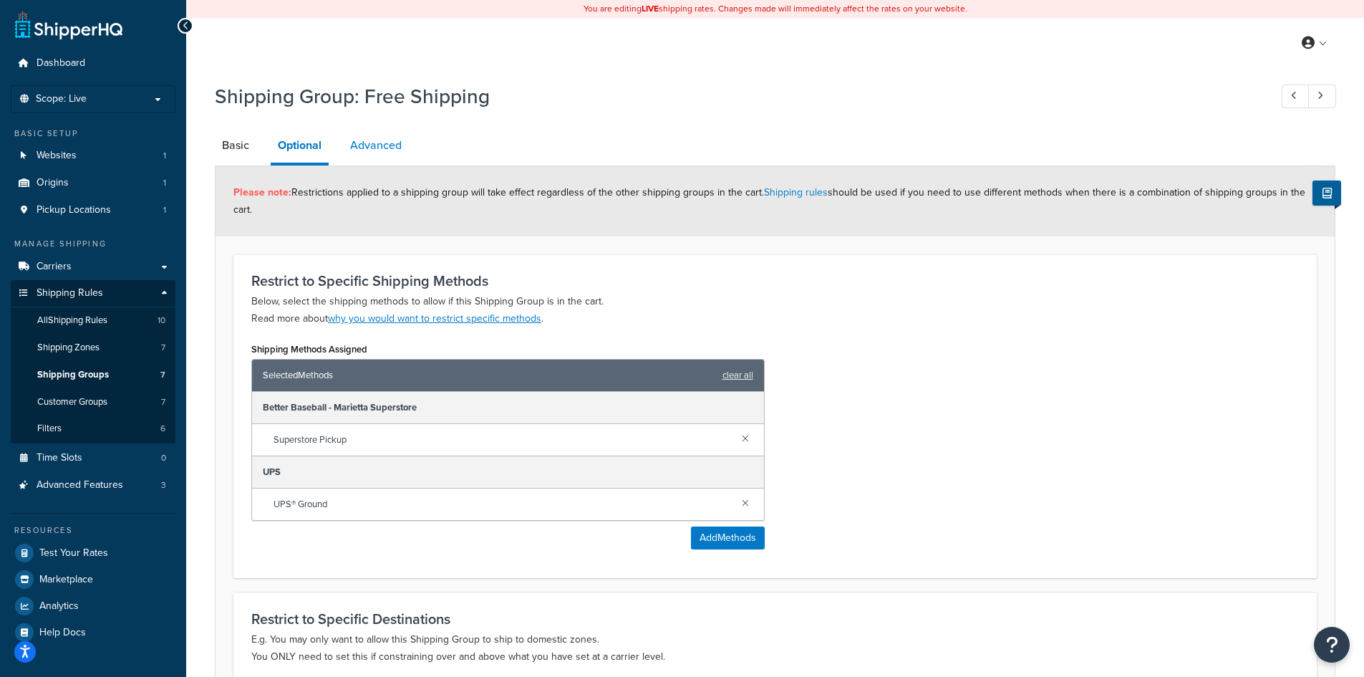
click at [362, 153] on link "Advanced" at bounding box center [376, 145] width 66 height 34
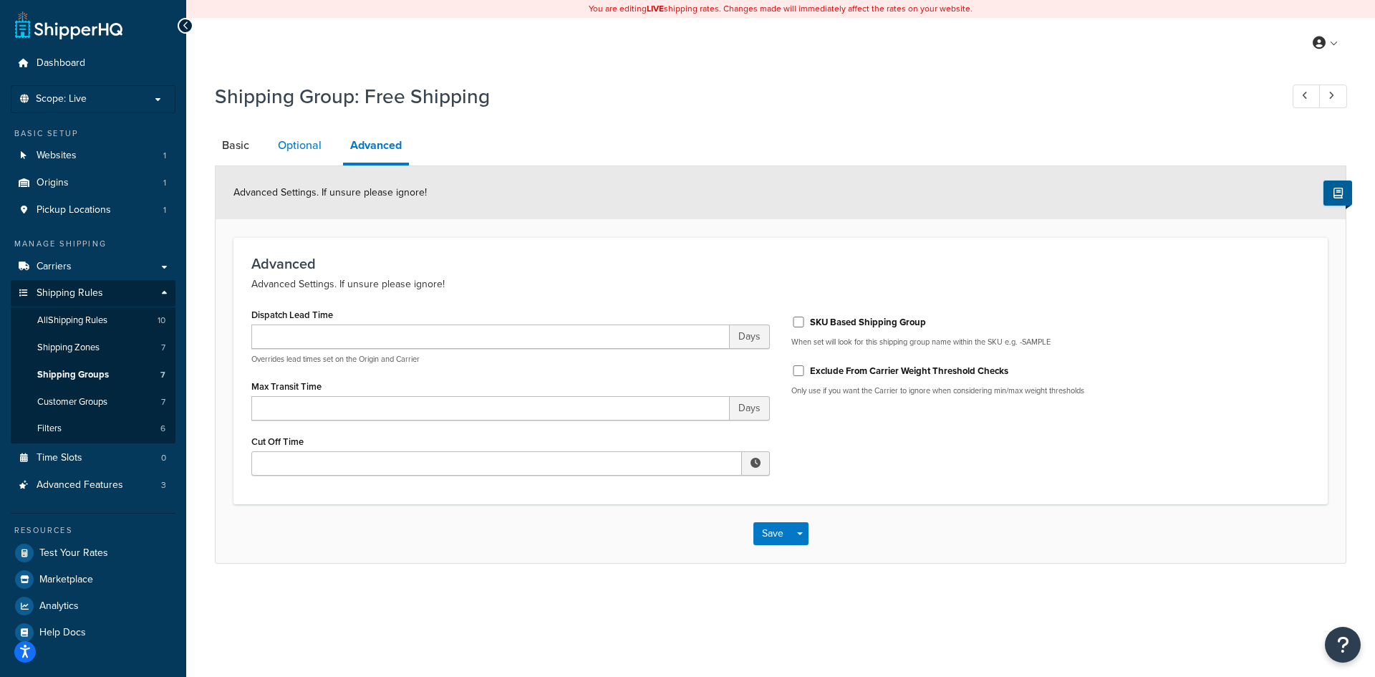
click at [307, 154] on link "Optional" at bounding box center [300, 145] width 58 height 34
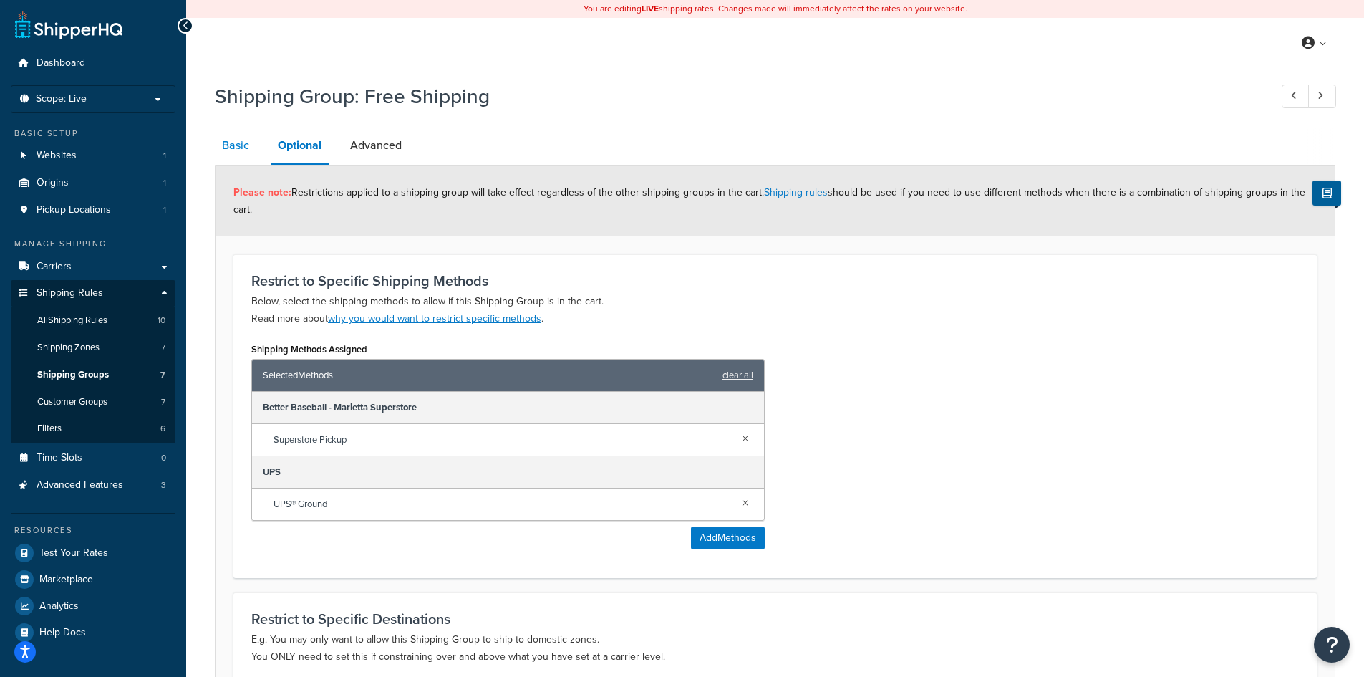
click at [241, 146] on link "Basic" at bounding box center [236, 145] width 42 height 34
click at [249, 140] on link "Basic" at bounding box center [236, 145] width 42 height 34
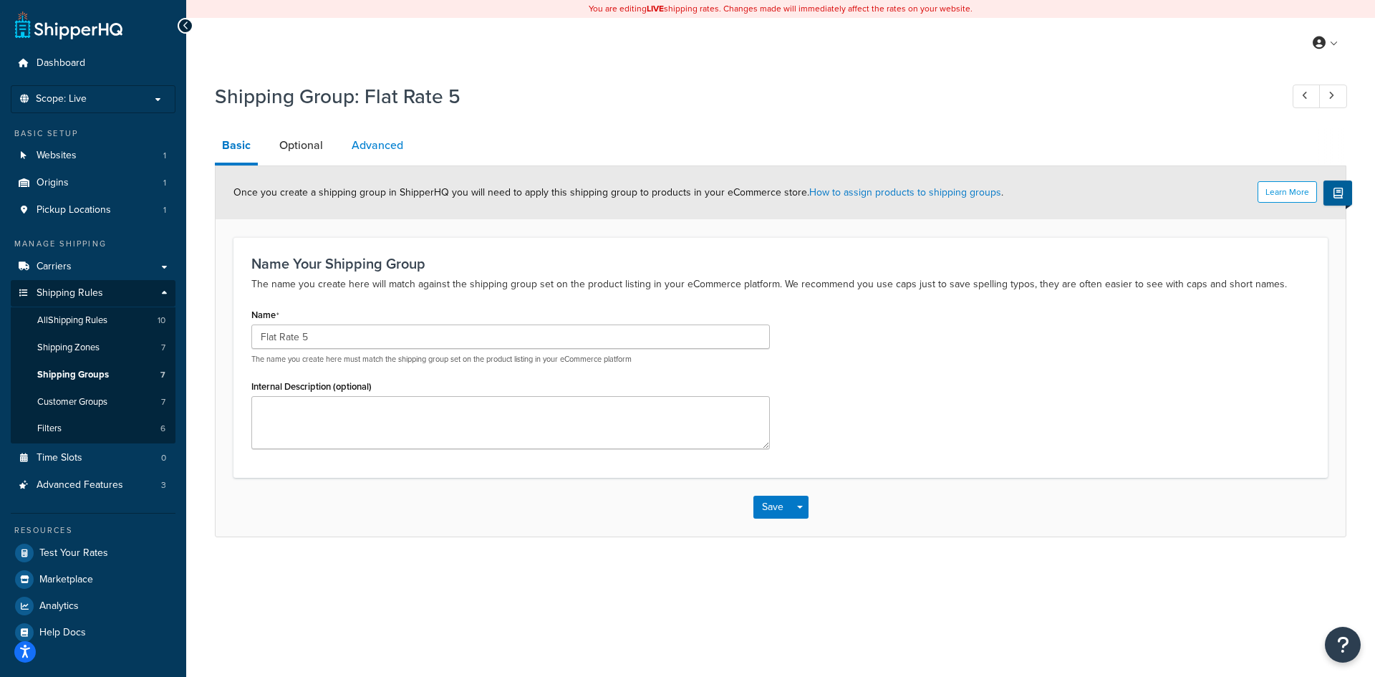
click at [385, 140] on link "Advanced" at bounding box center [377, 145] width 66 height 34
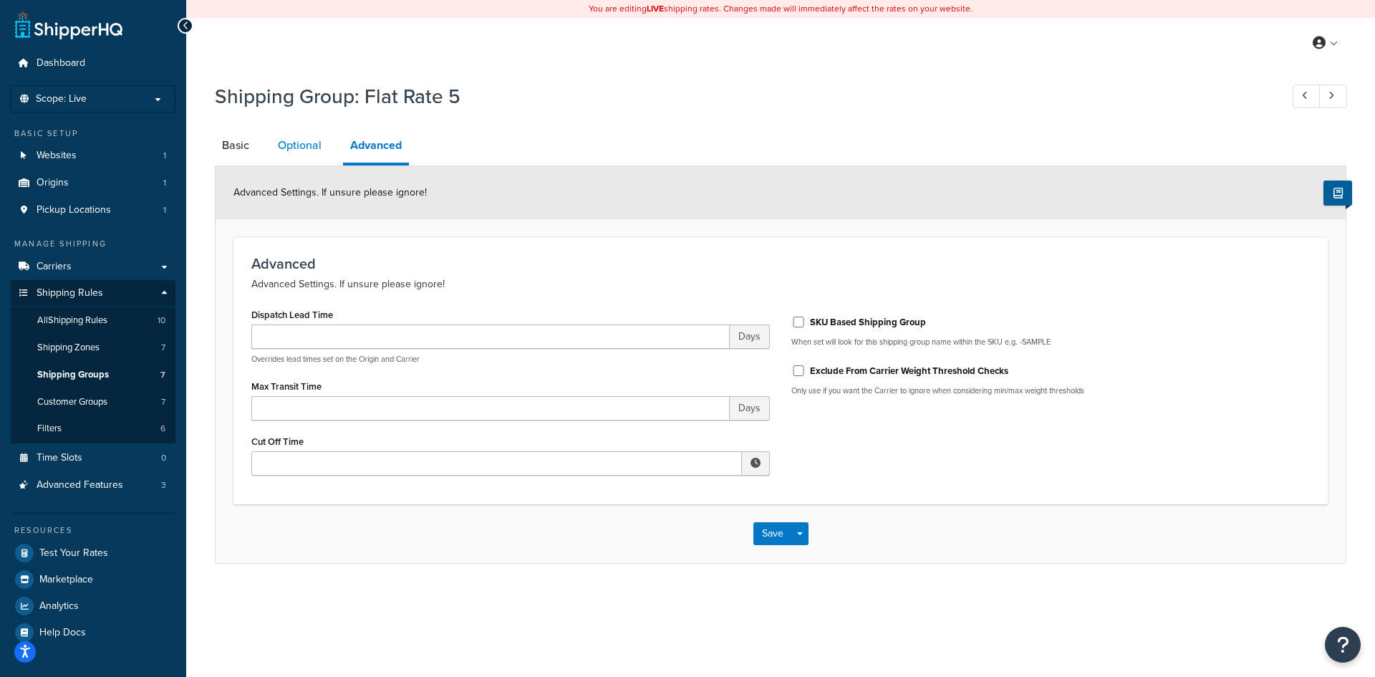
click at [307, 148] on link "Optional" at bounding box center [300, 145] width 58 height 34
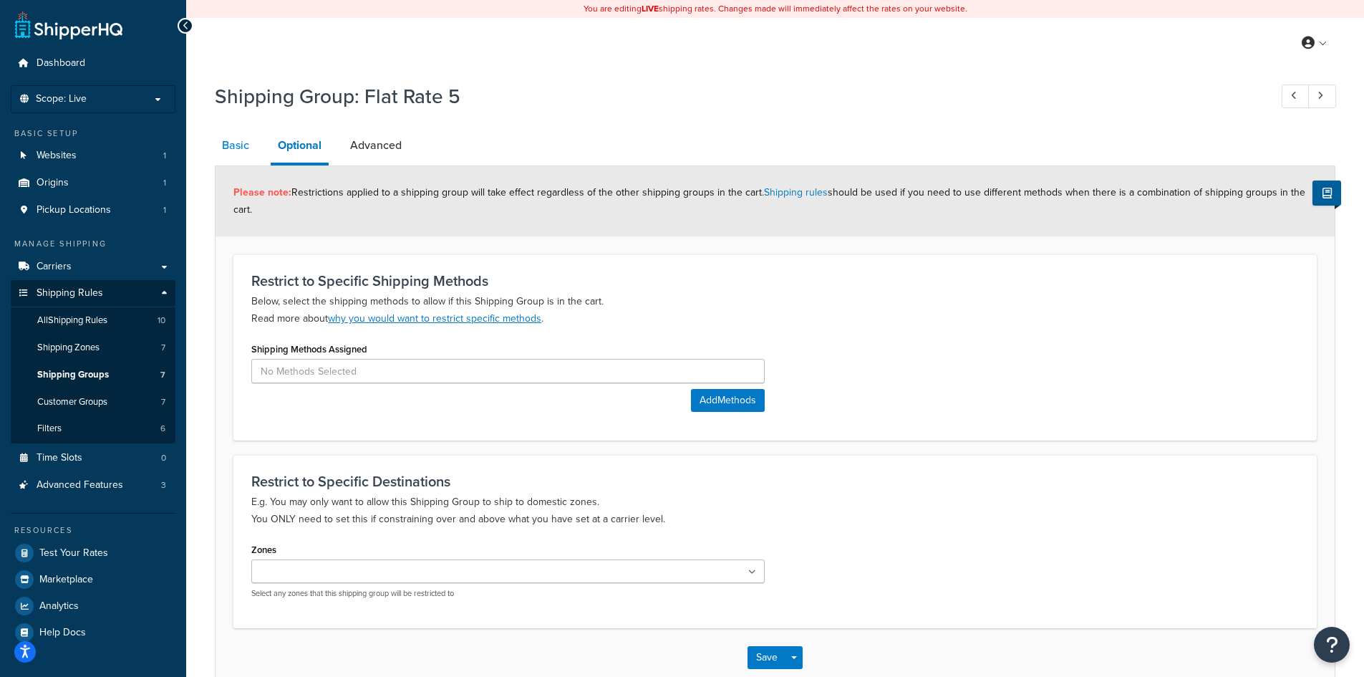
click at [231, 150] on link "Basic" at bounding box center [236, 145] width 42 height 34
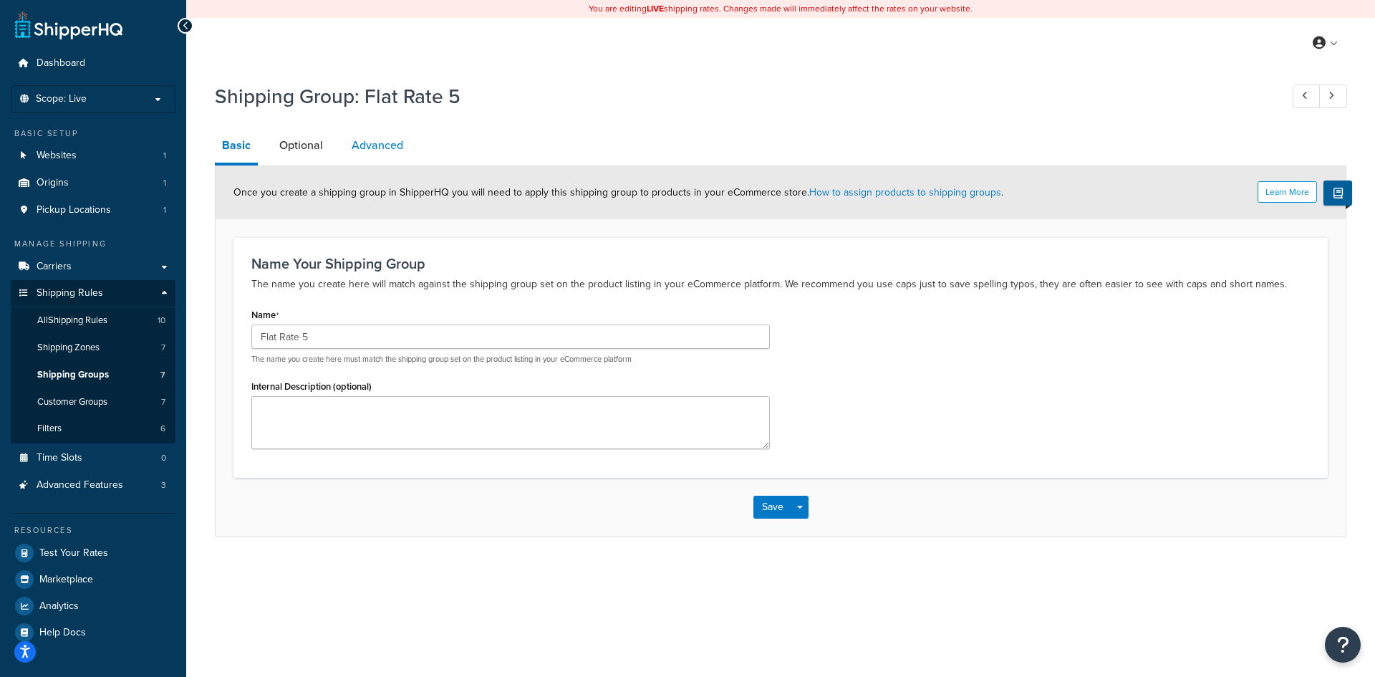
click at [377, 143] on link "Advanced" at bounding box center [377, 145] width 66 height 34
click at [301, 140] on link "Optional" at bounding box center [301, 145] width 58 height 34
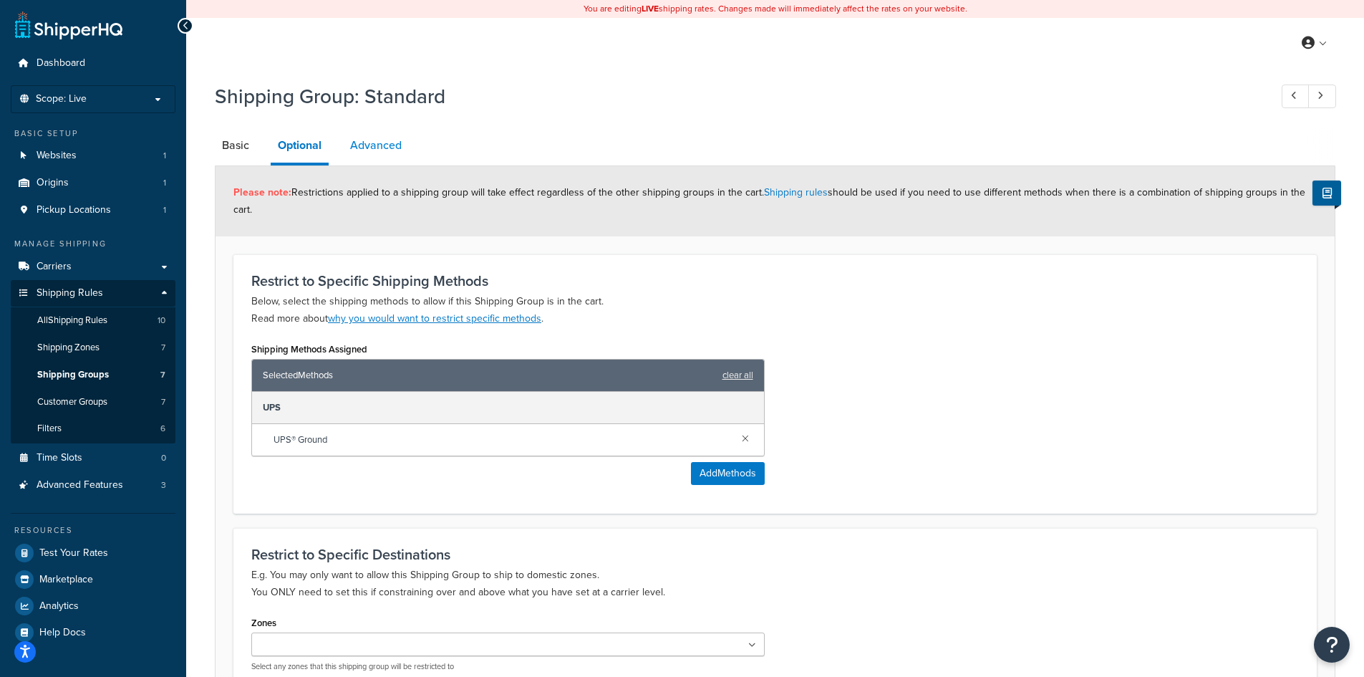
click at [386, 150] on link "Advanced" at bounding box center [376, 145] width 66 height 34
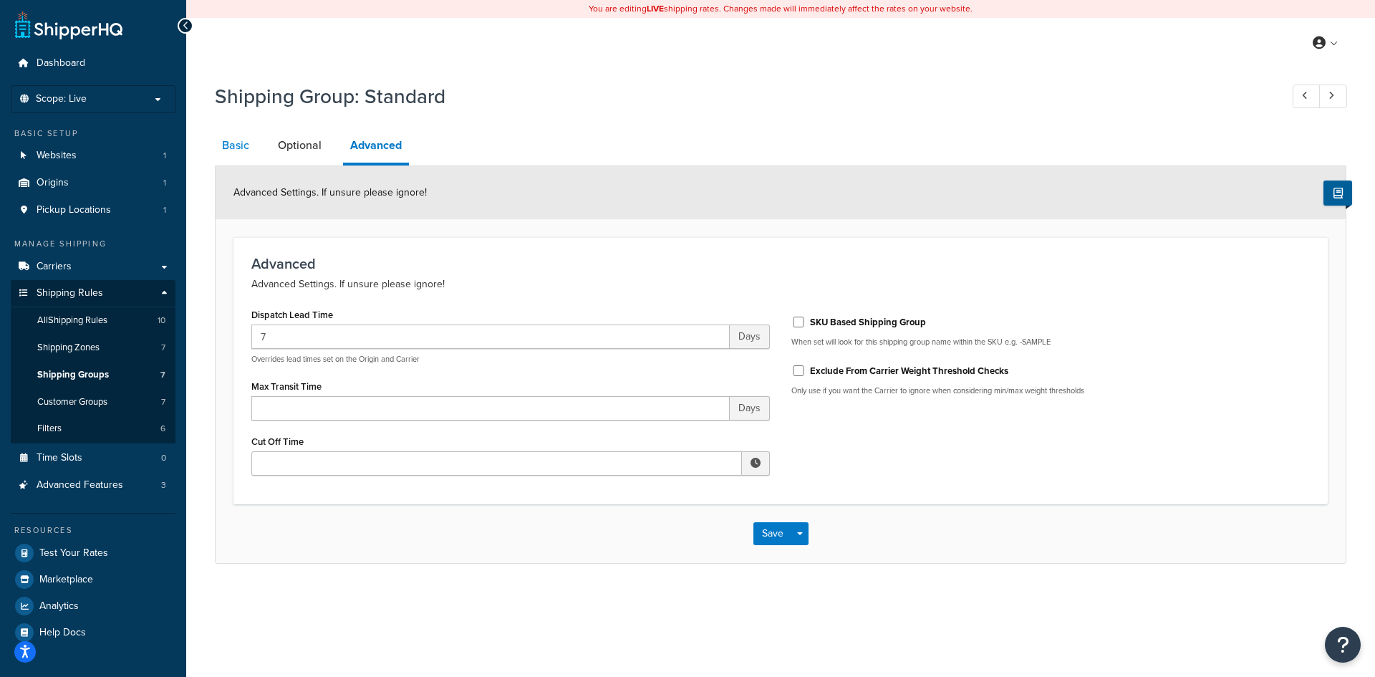
click at [233, 136] on link "Basic" at bounding box center [236, 145] width 42 height 34
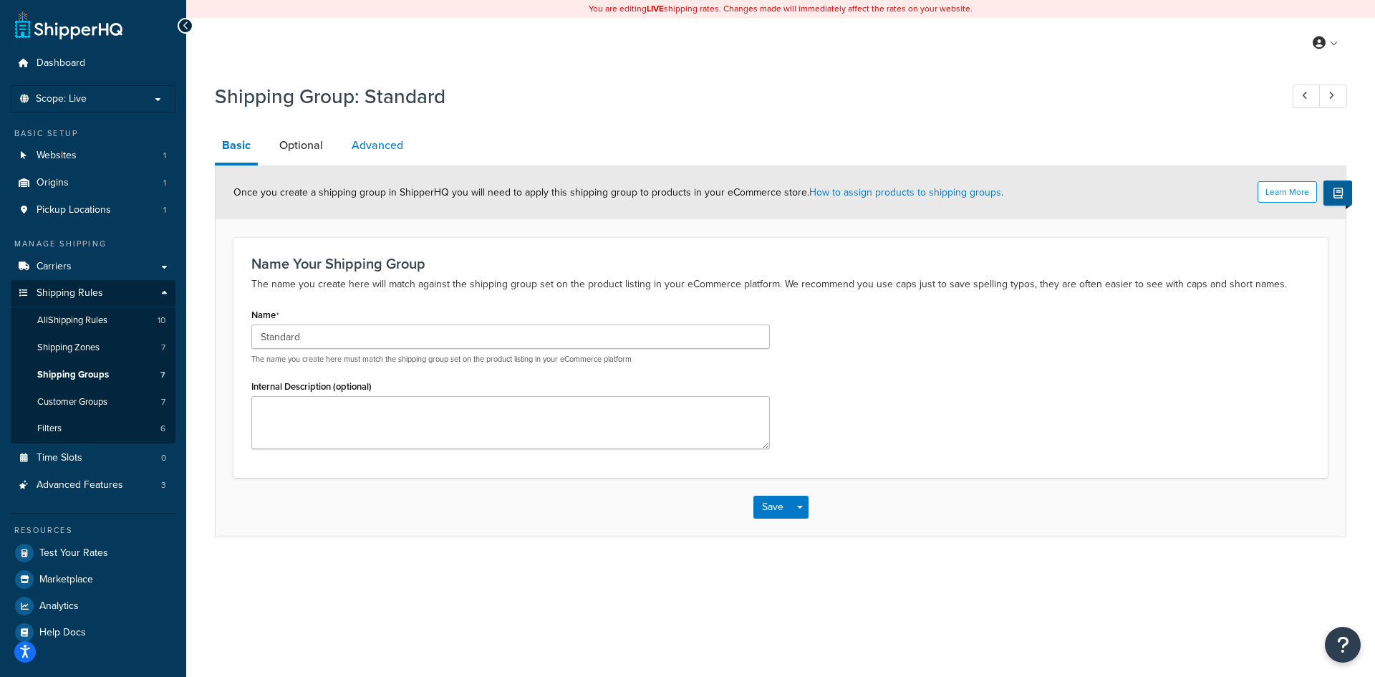
click at [380, 149] on link "Advanced" at bounding box center [377, 145] width 66 height 34
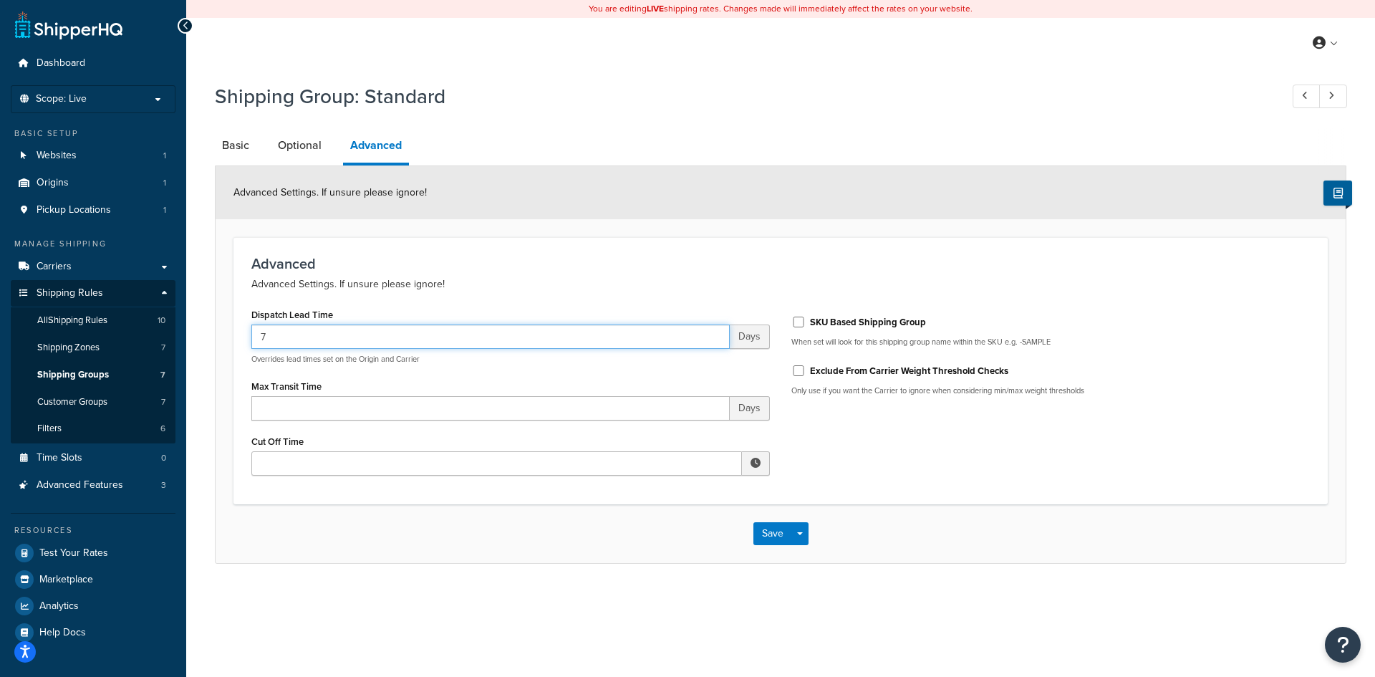
drag, startPoint x: 288, startPoint y: 341, endPoint x: 198, endPoint y: 330, distance: 90.9
click at [186, 332] on div "Shipping Group: Standard Basic Optional Advanced Advanced Settings. If unsure p…" at bounding box center [780, 337] width 1189 height 524
click at [772, 538] on button "Save" at bounding box center [772, 533] width 39 height 23
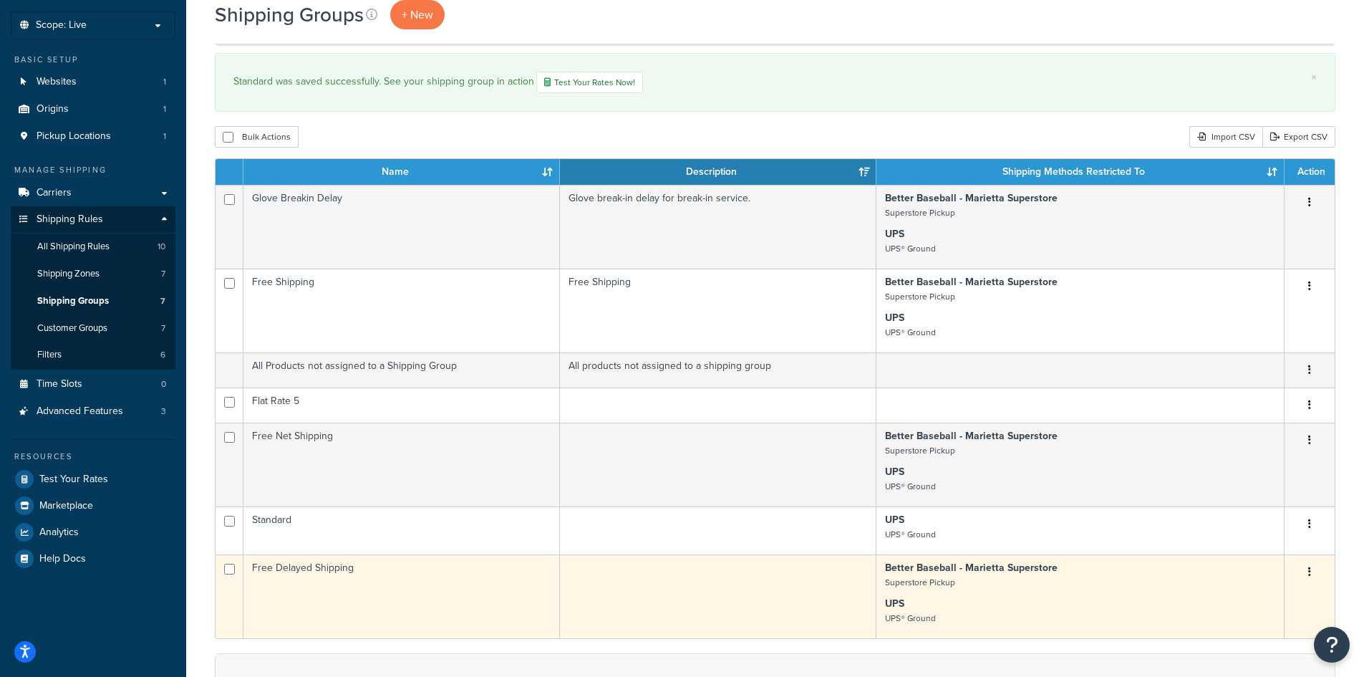
scroll to position [143, 0]
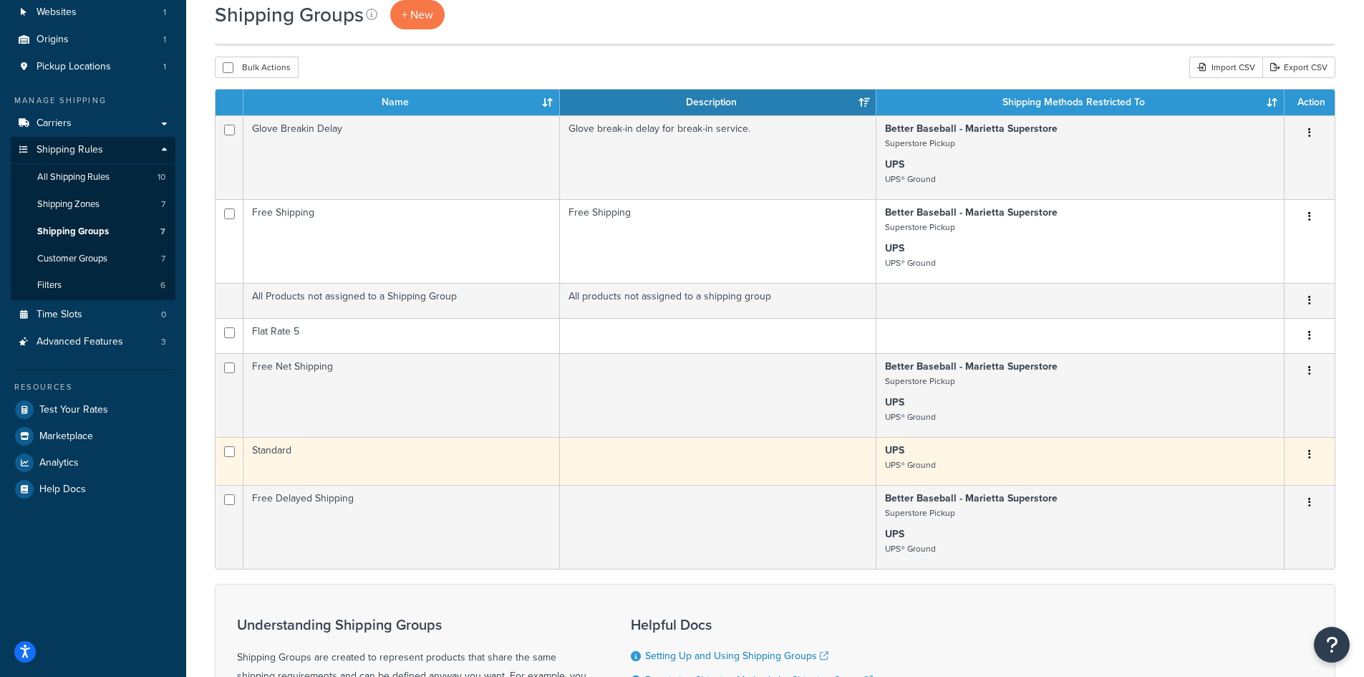
click at [714, 462] on td at bounding box center [718, 461] width 317 height 48
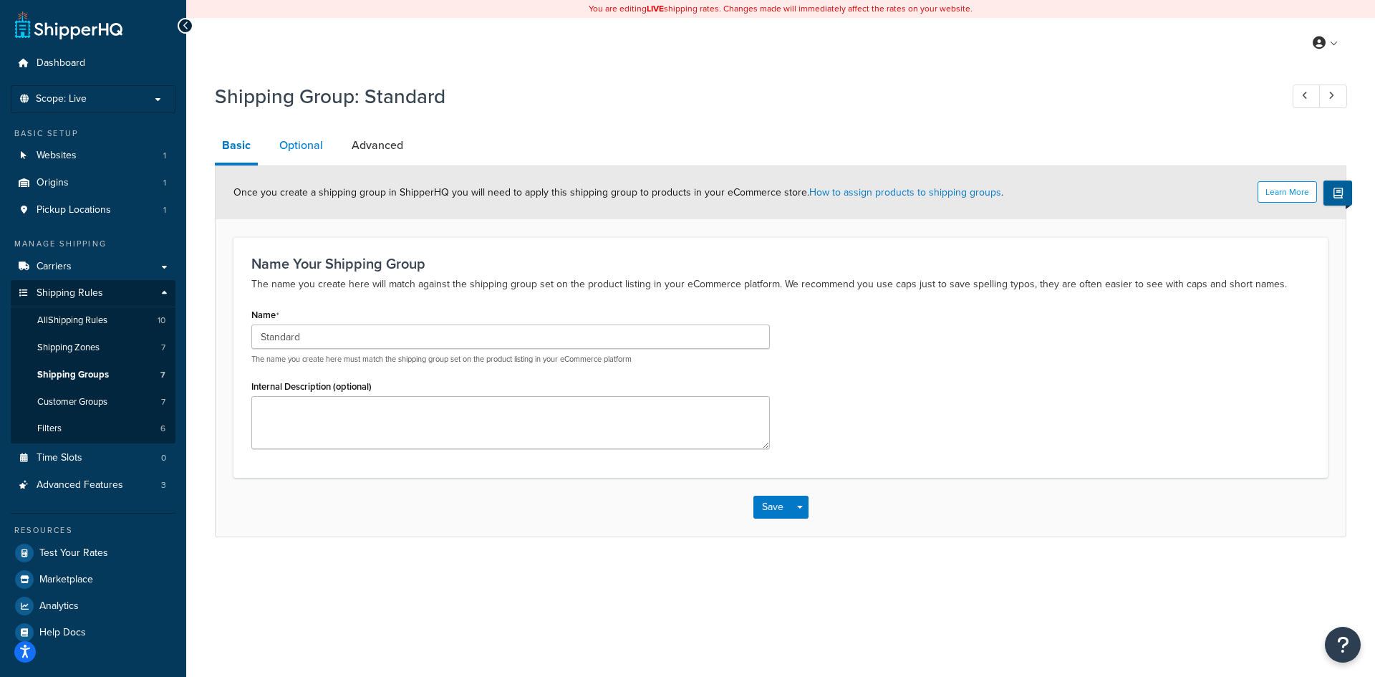
click at [311, 148] on link "Optional" at bounding box center [301, 145] width 58 height 34
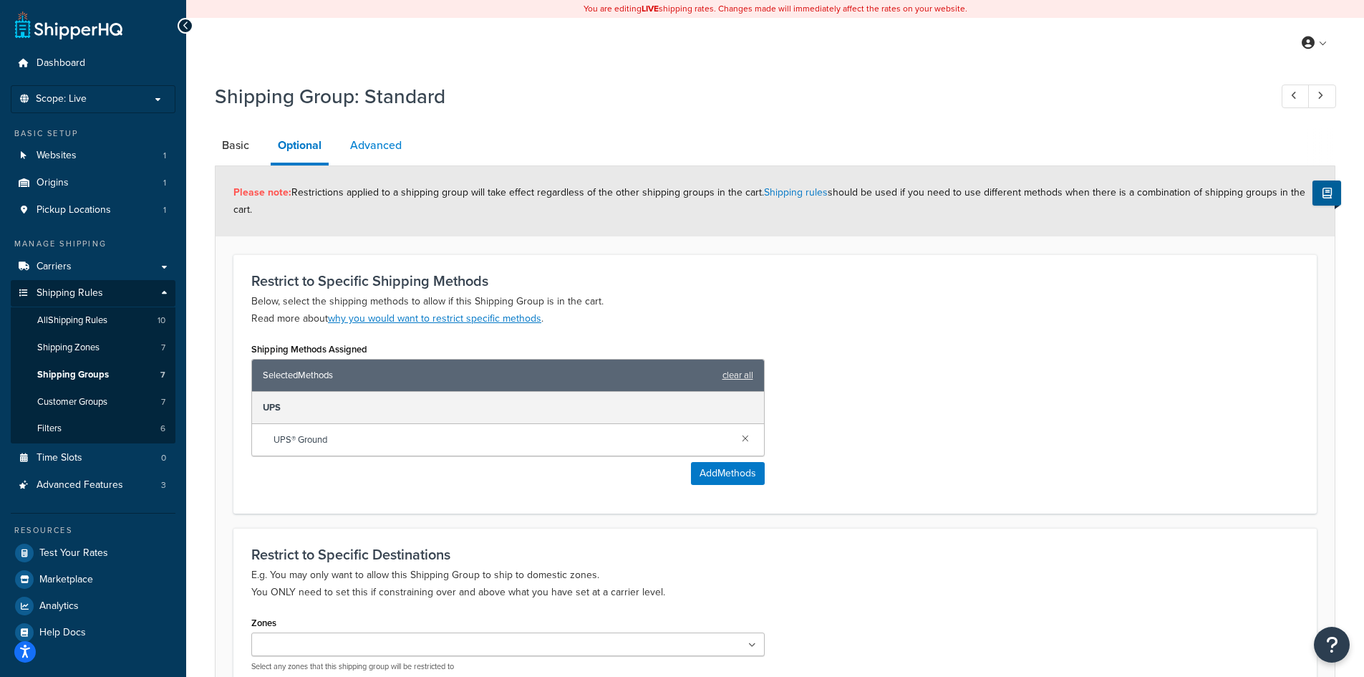
click at [355, 142] on link "Advanced" at bounding box center [376, 145] width 66 height 34
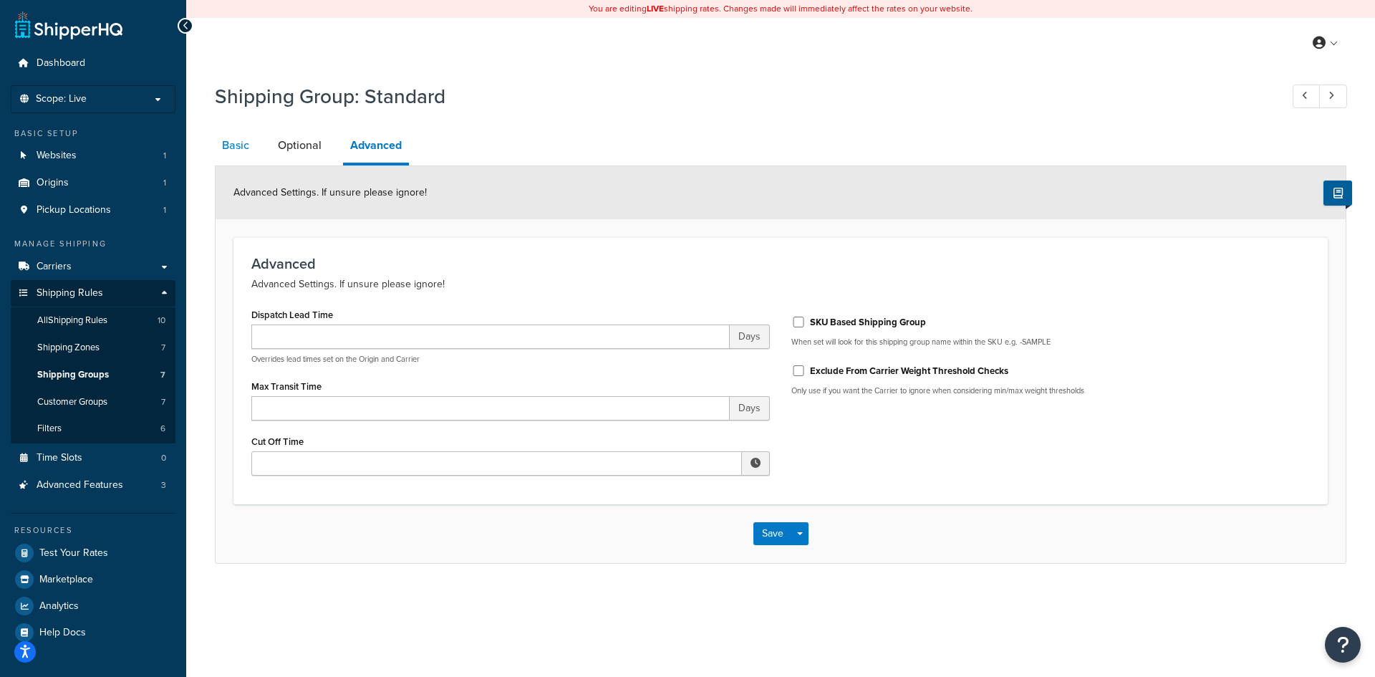
click at [241, 141] on link "Basic" at bounding box center [236, 145] width 42 height 34
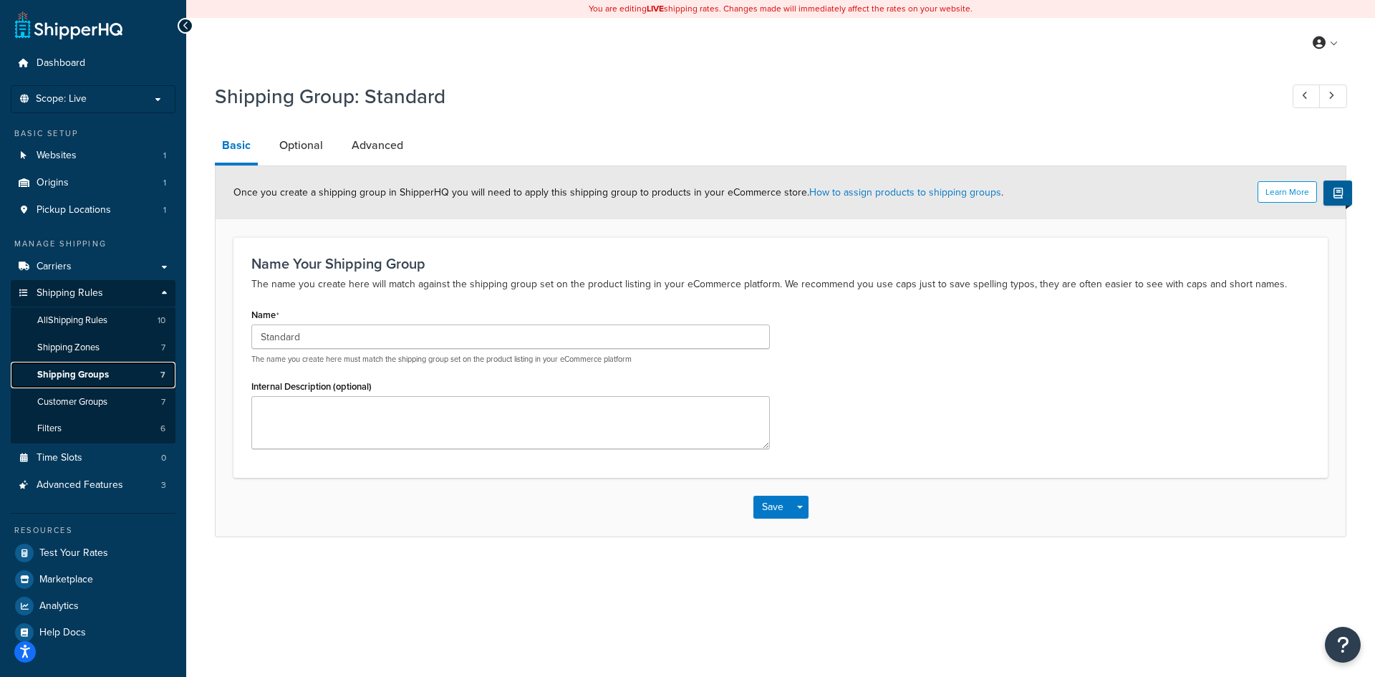
click at [87, 384] on link "Shipping Groups 7" at bounding box center [93, 375] width 165 height 26
click at [370, 150] on link "Advanced" at bounding box center [377, 145] width 66 height 34
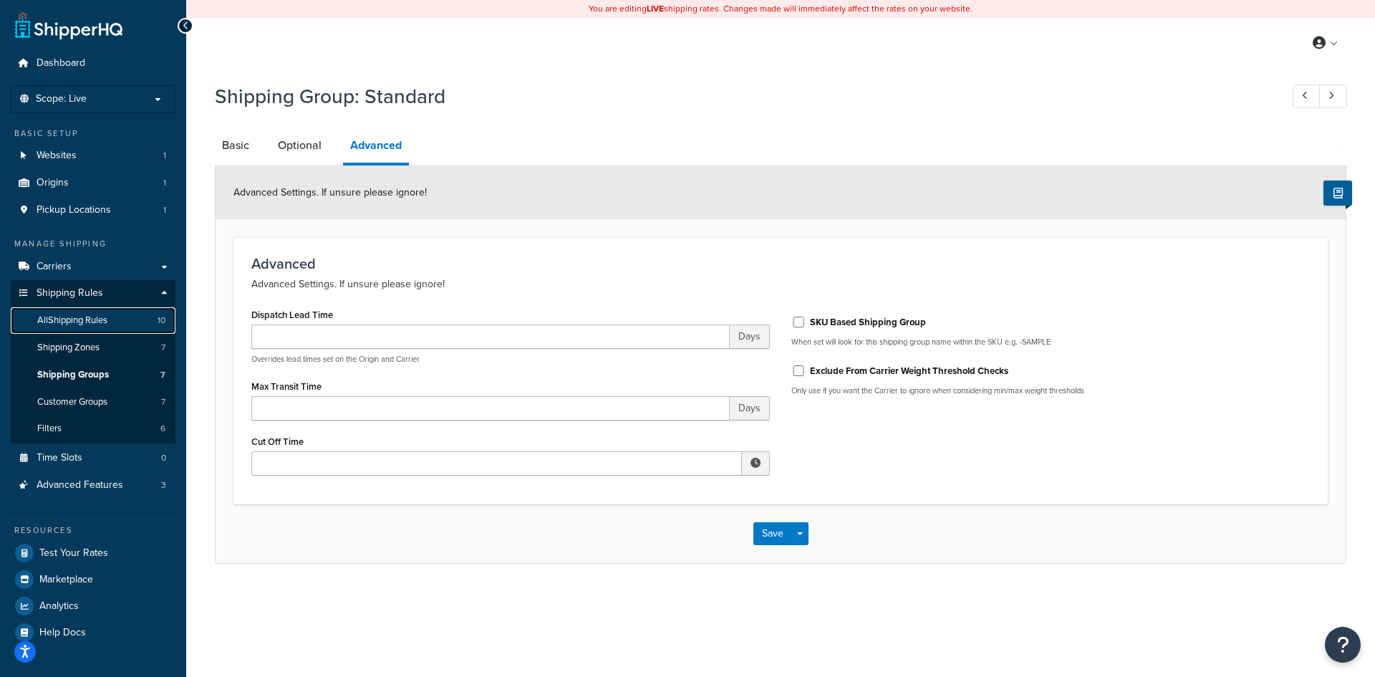
click at [87, 324] on span "All Shipping Rules" at bounding box center [72, 320] width 70 height 12
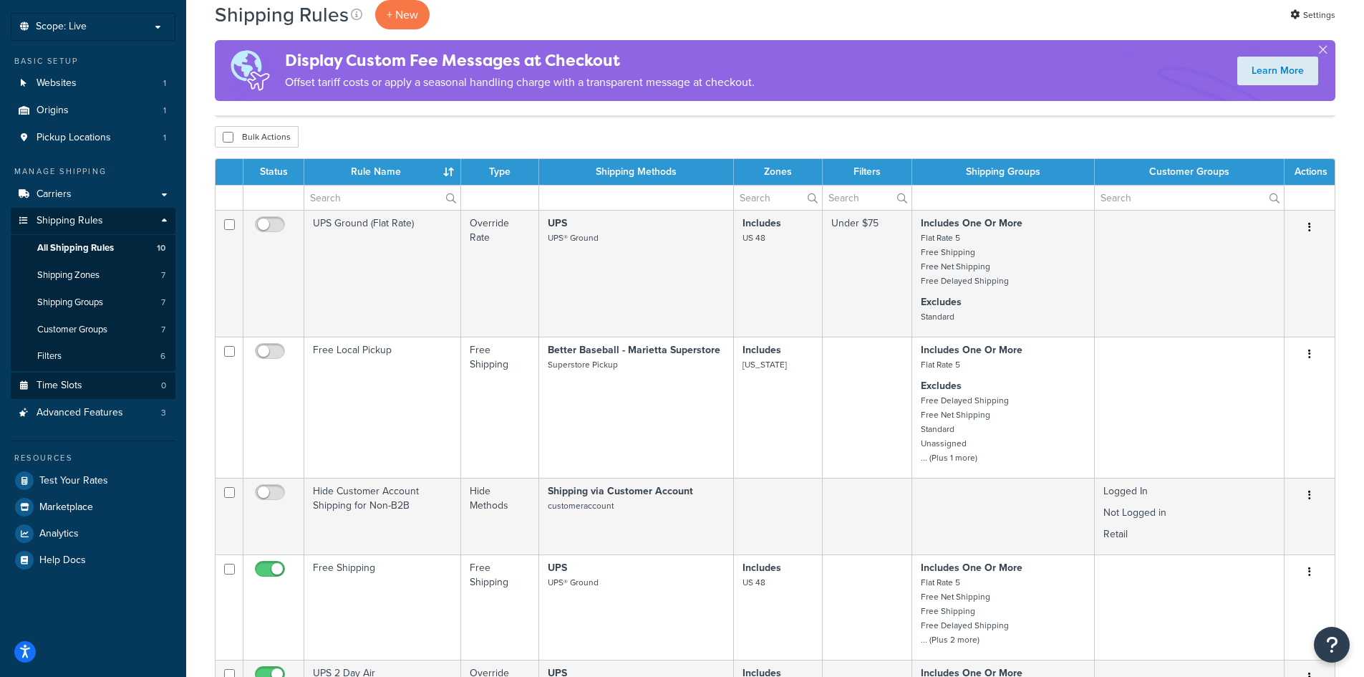
scroll to position [72, 0]
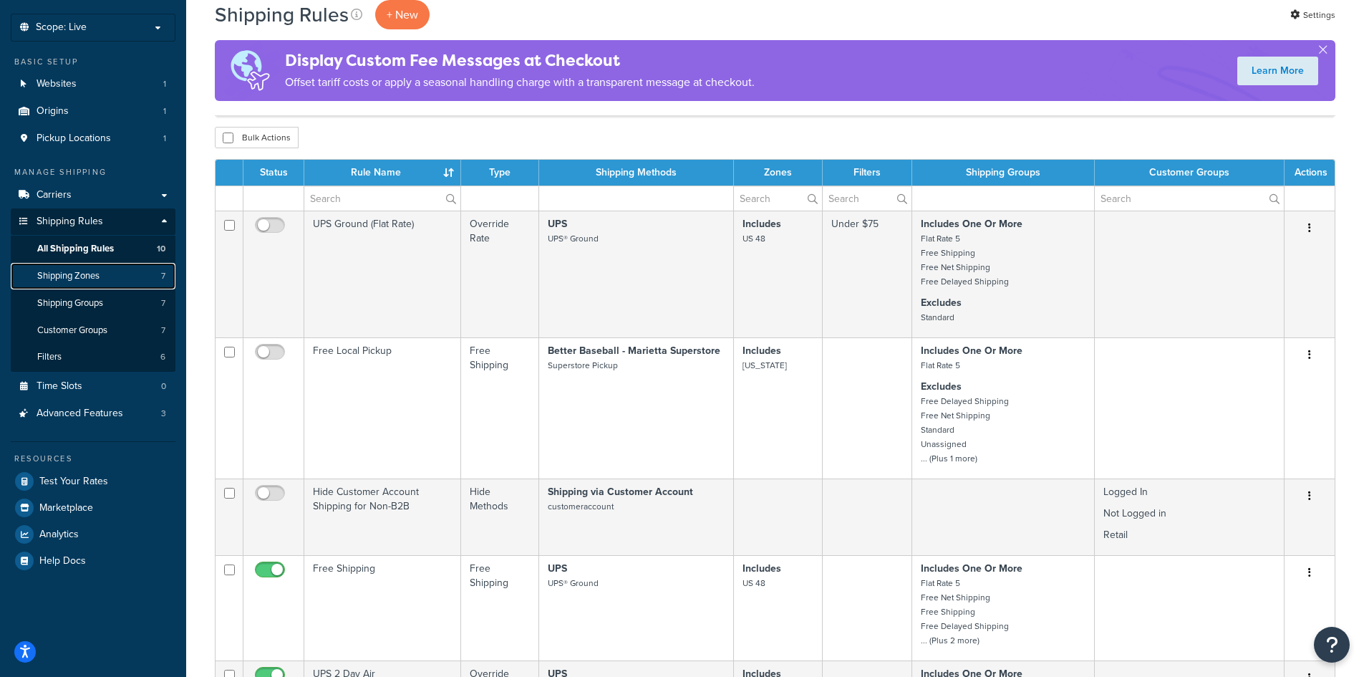
click at [100, 274] on span "Shipping Zones" at bounding box center [68, 276] width 62 height 12
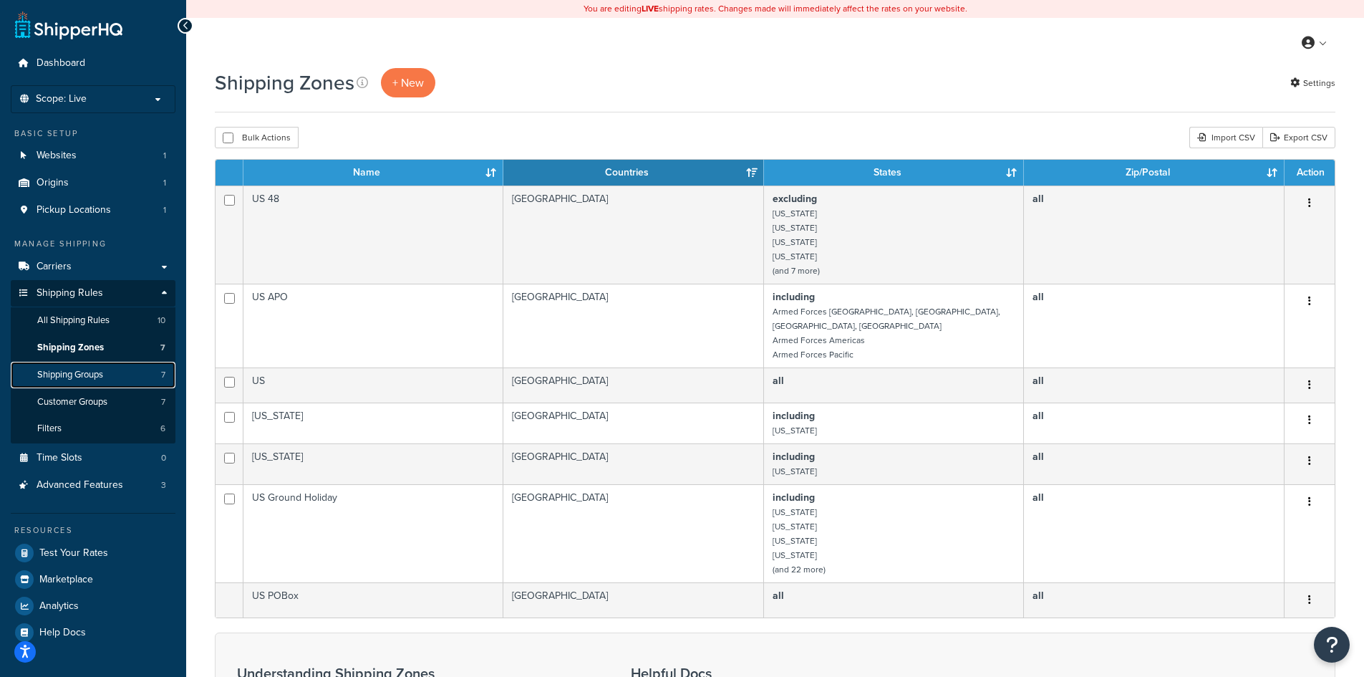
click at [85, 370] on span "Shipping Groups" at bounding box center [70, 375] width 66 height 12
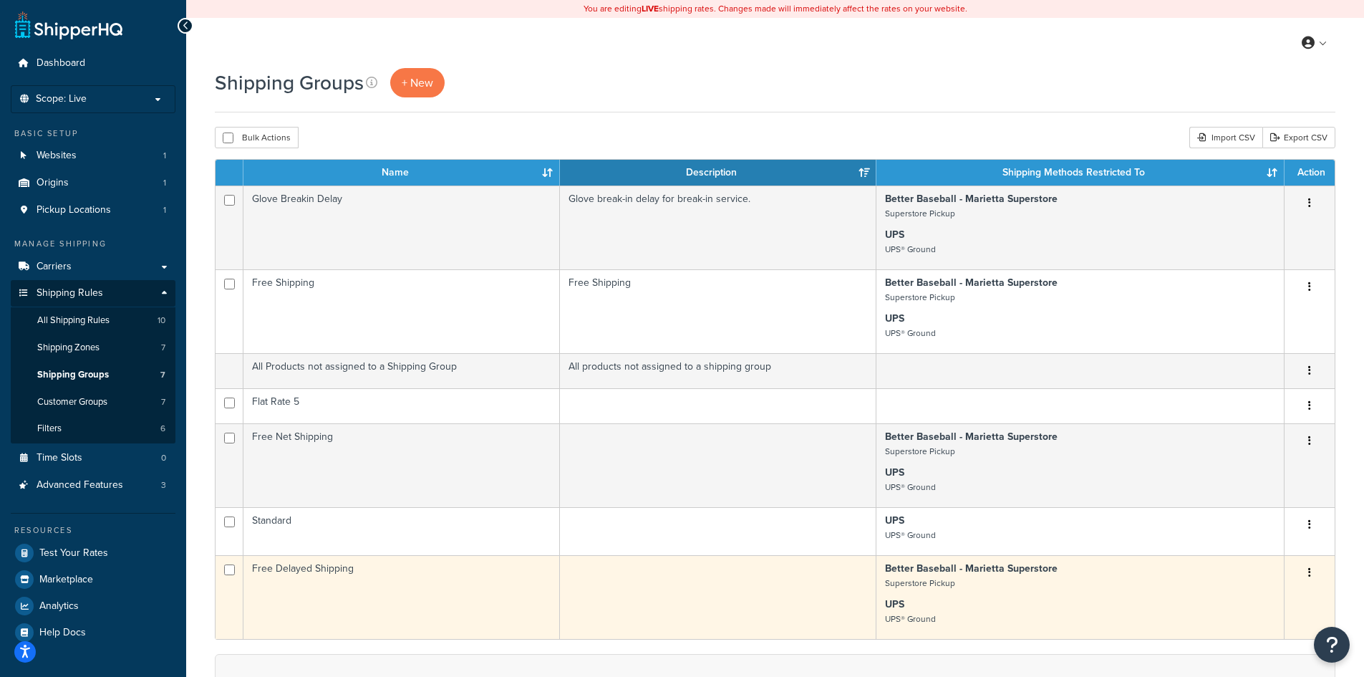
click at [632, 594] on td at bounding box center [718, 597] width 317 height 84
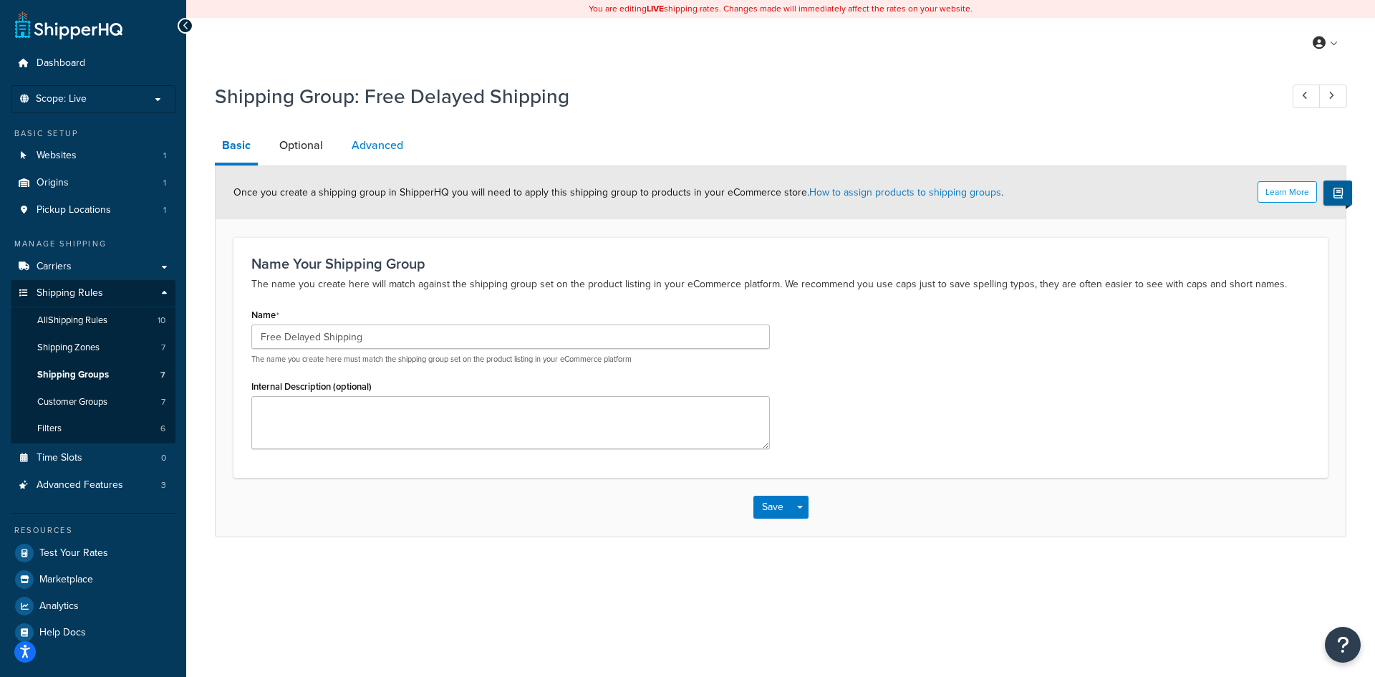
click at [373, 154] on link "Advanced" at bounding box center [377, 145] width 66 height 34
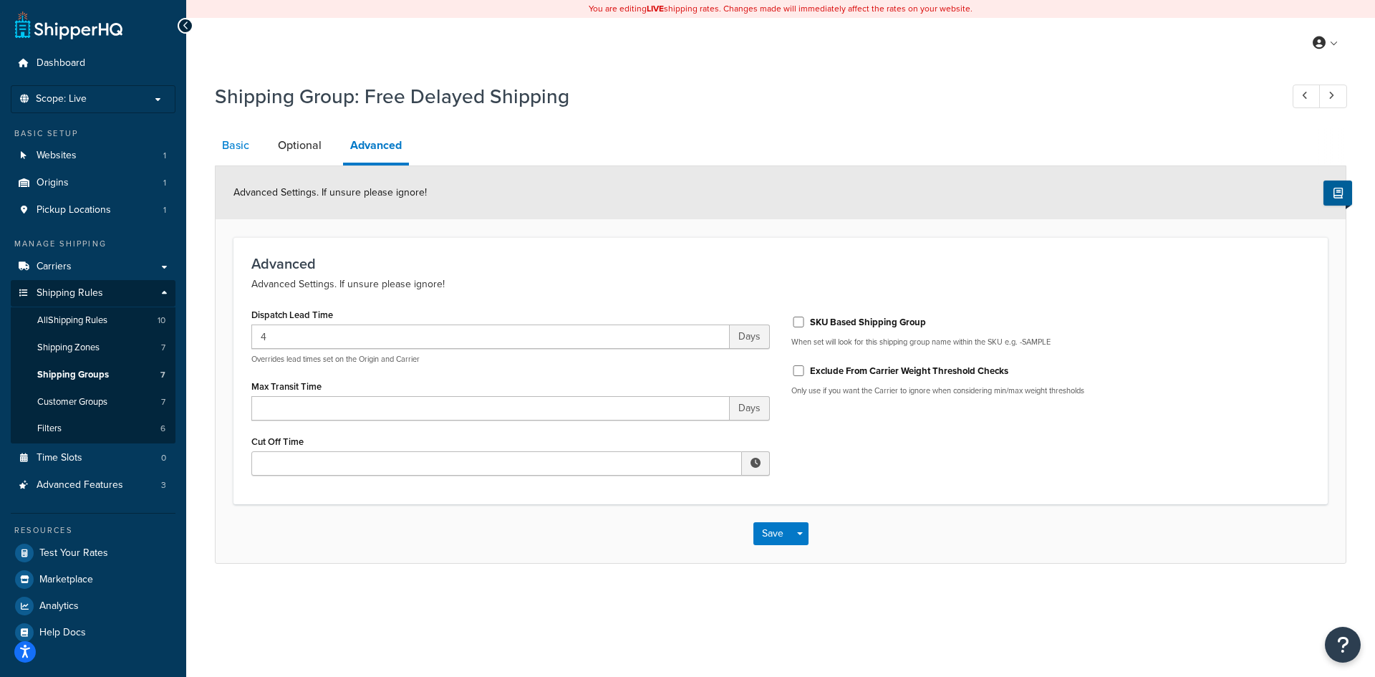
click at [218, 157] on link "Basic" at bounding box center [236, 145] width 42 height 34
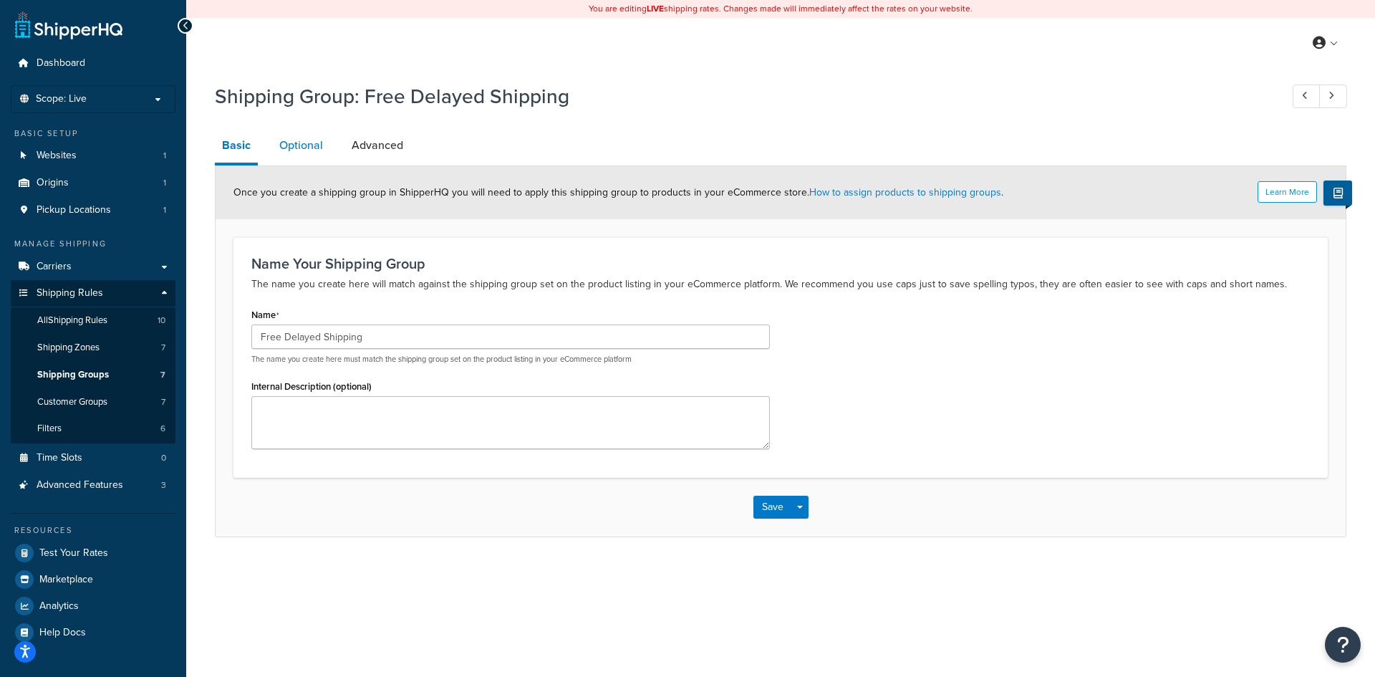
click at [300, 150] on link "Optional" at bounding box center [301, 145] width 58 height 34
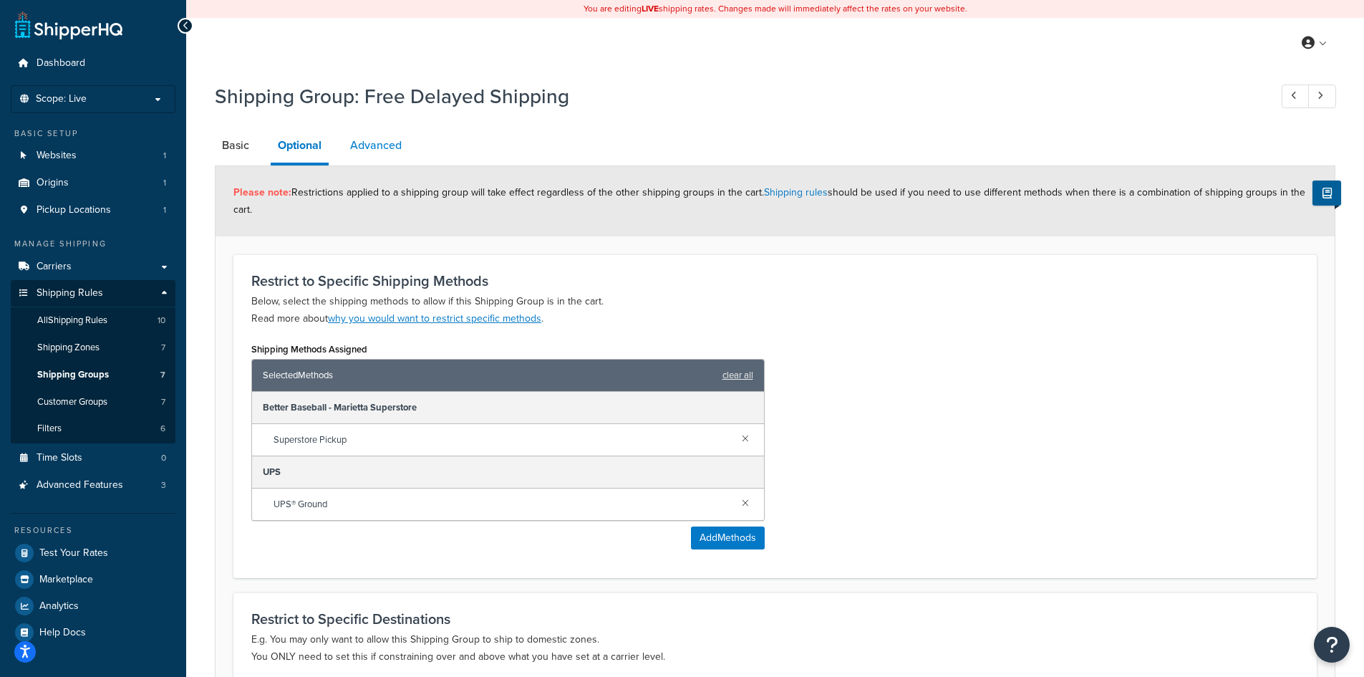
click at [363, 148] on link "Advanced" at bounding box center [376, 145] width 66 height 34
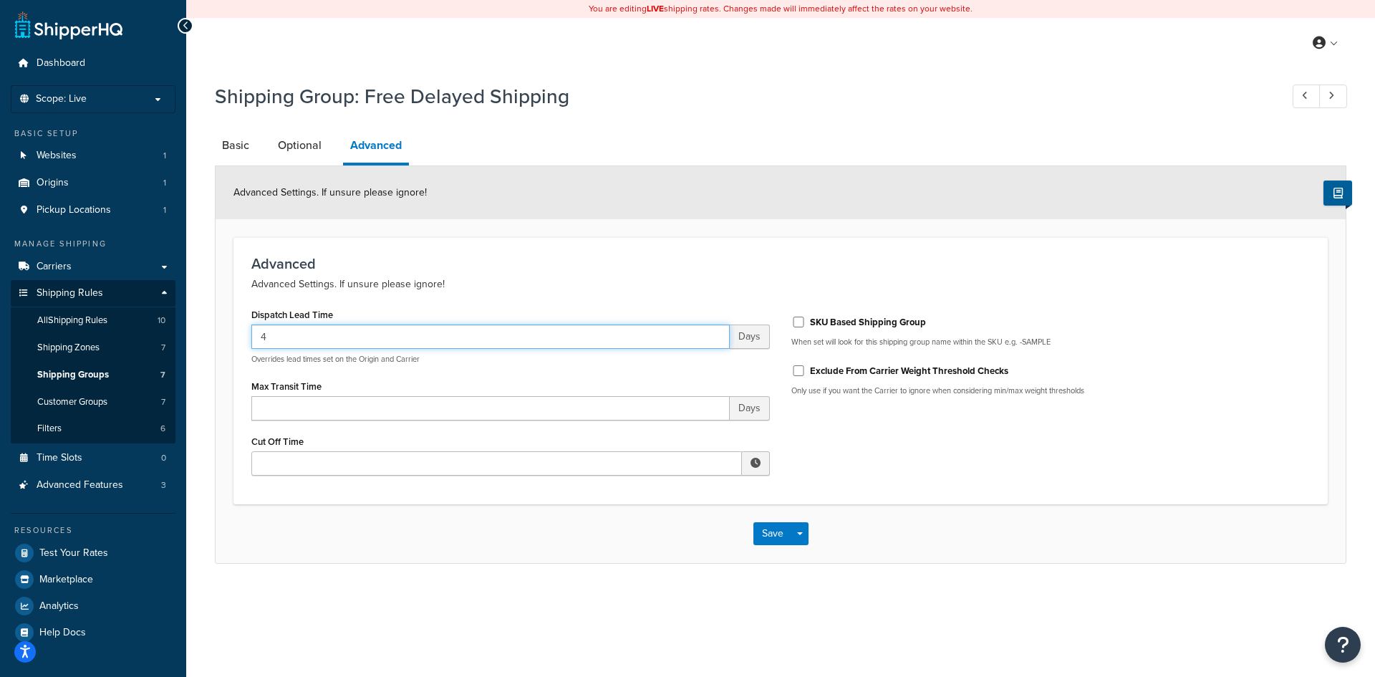
drag, startPoint x: 277, startPoint y: 345, endPoint x: 253, endPoint y: 343, distance: 24.4
click at [253, 343] on input "4" at bounding box center [490, 336] width 478 height 24
type input "5"
click at [762, 535] on button "Save" at bounding box center [772, 533] width 39 height 23
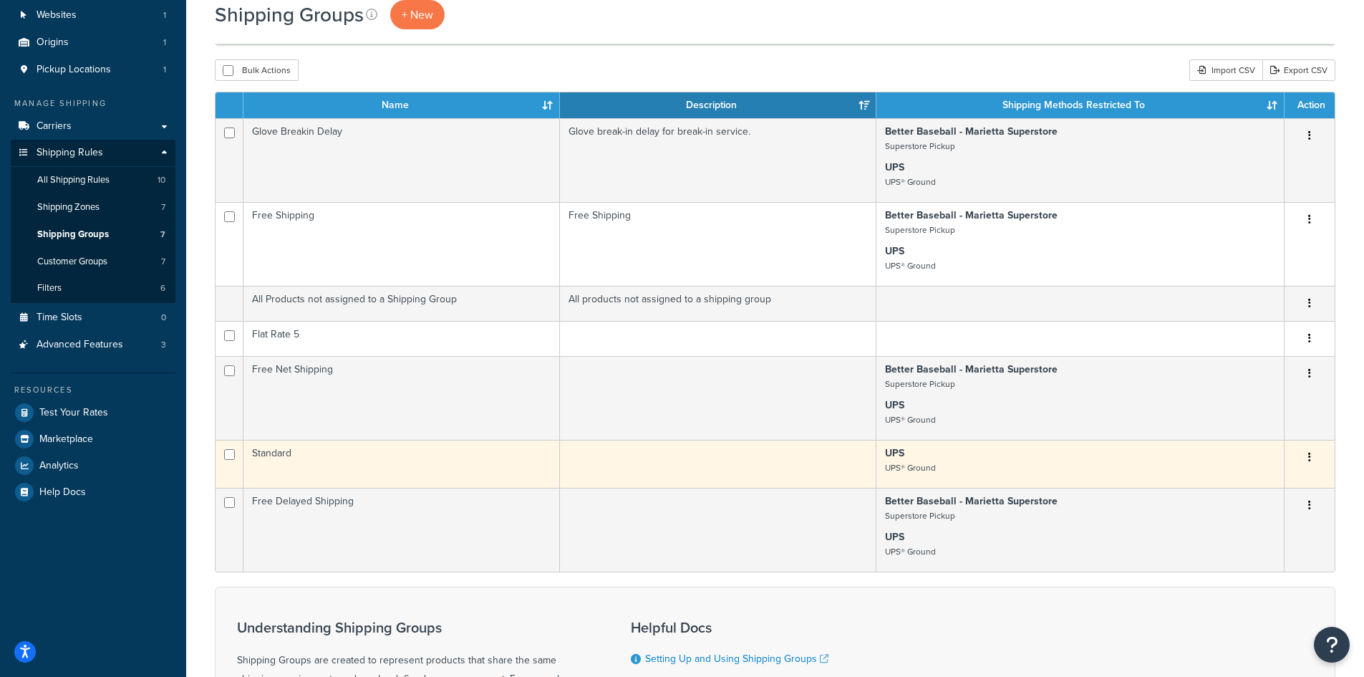
scroll to position [143, 0]
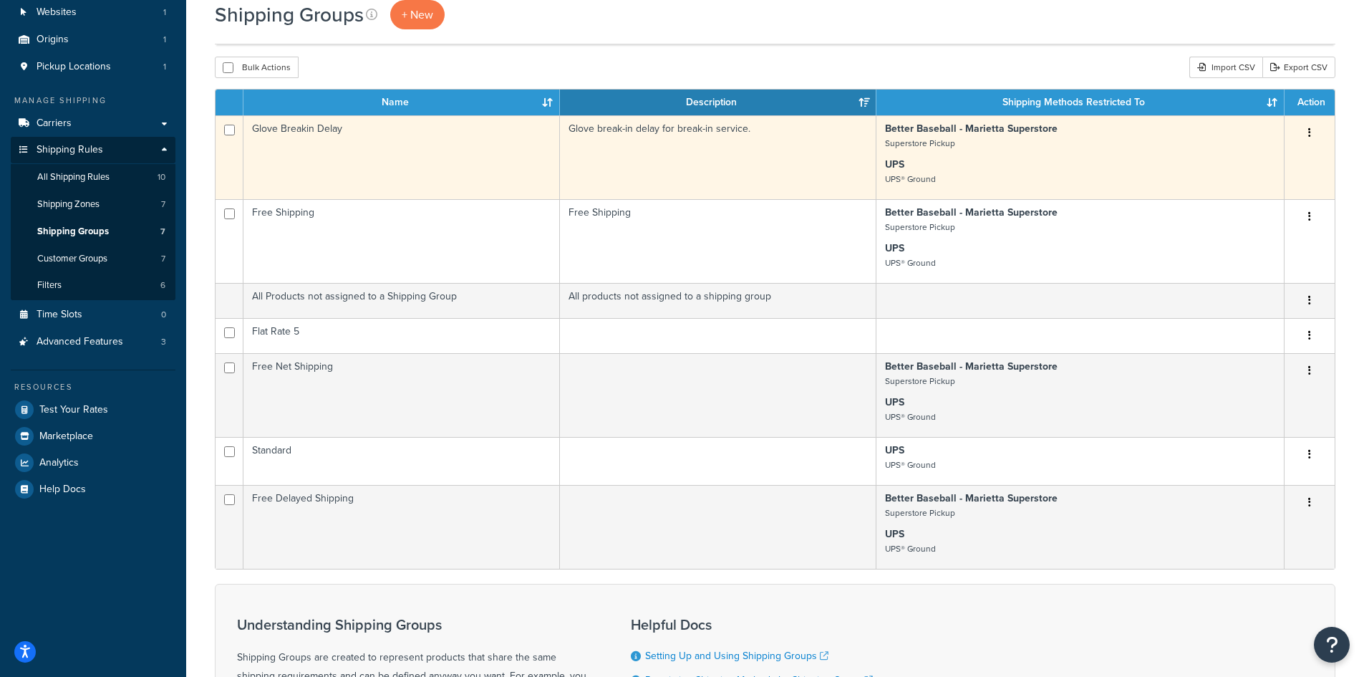
click at [342, 137] on td "Glove Breakin Delay" at bounding box center [401, 157] width 317 height 84
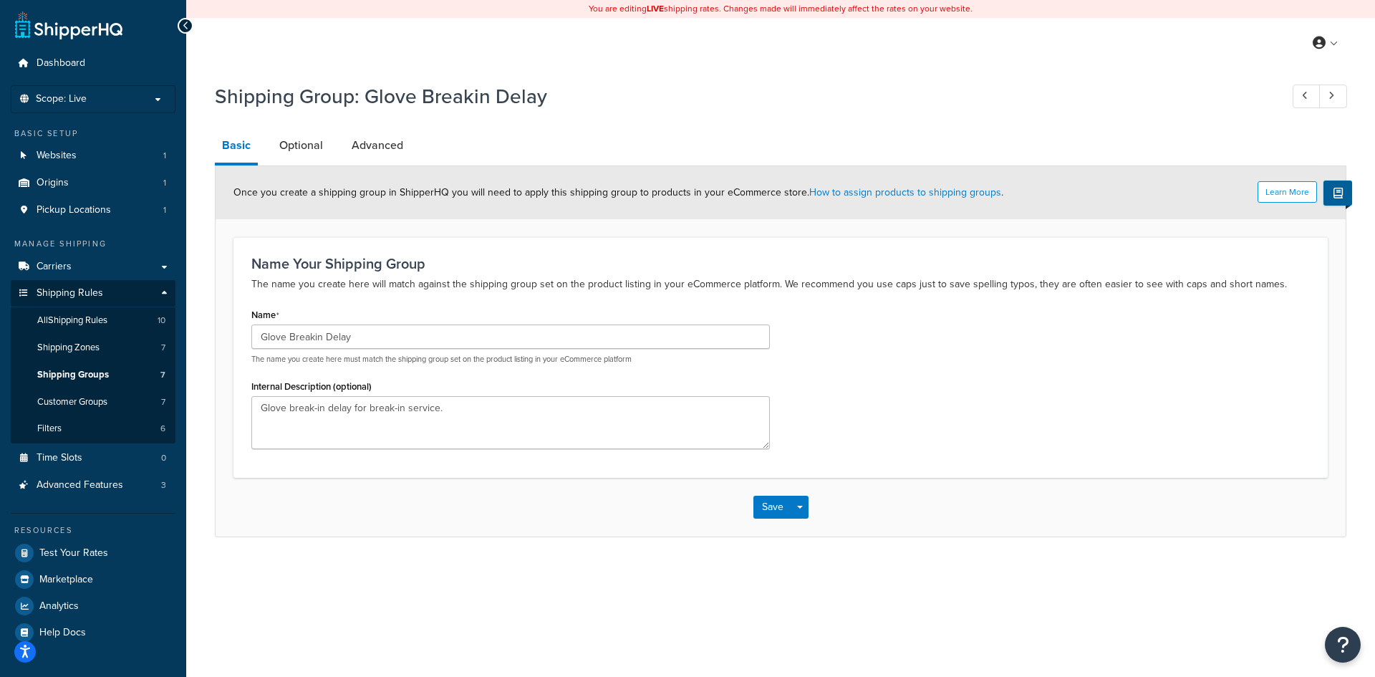
click at [330, 143] on li "Optional" at bounding box center [308, 145] width 72 height 34
click at [352, 149] on link "Advanced" at bounding box center [377, 145] width 66 height 34
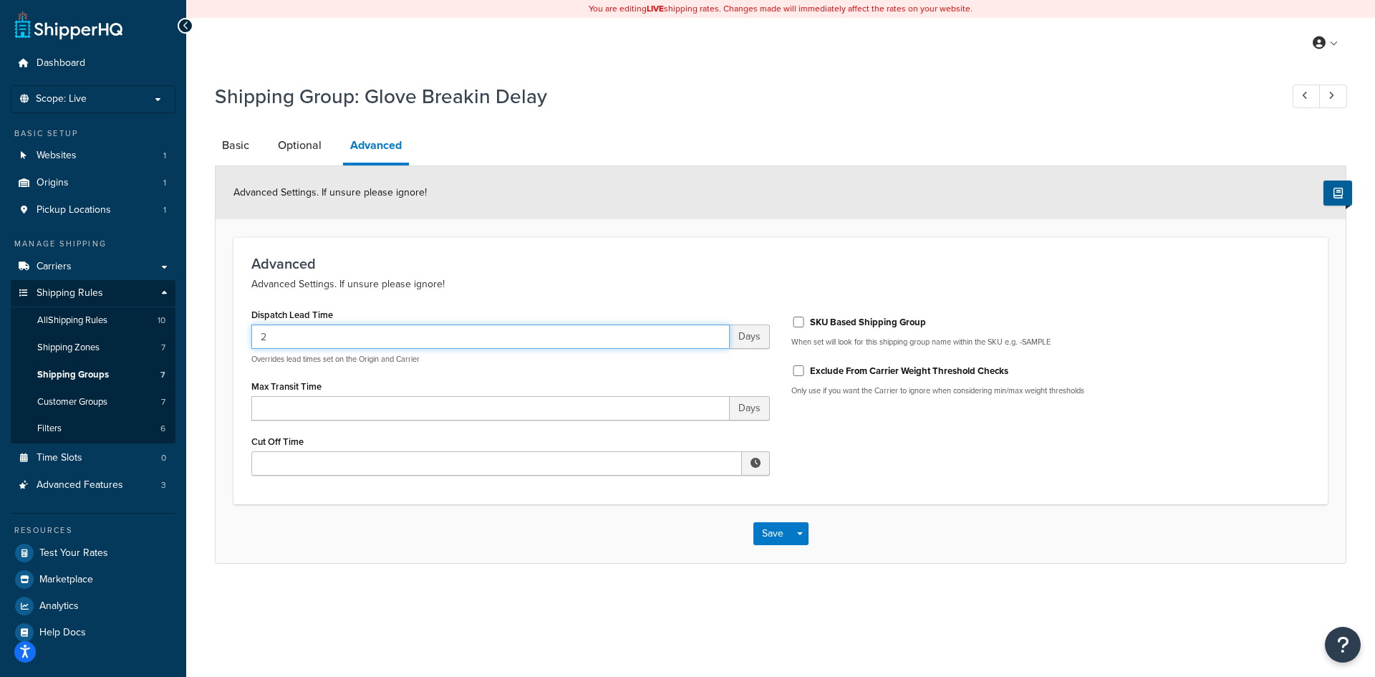
drag, startPoint x: 283, startPoint y: 340, endPoint x: 226, endPoint y: 343, distance: 57.4
click at [226, 342] on form "Advanced Settings. If unsure please ignore! Advanced Advanced Settings. If unsu…" at bounding box center [781, 364] width 1130 height 396
type input "3"
click at [770, 536] on button "Save" at bounding box center [772, 533] width 39 height 23
